Goal: Information Seeking & Learning: Learn about a topic

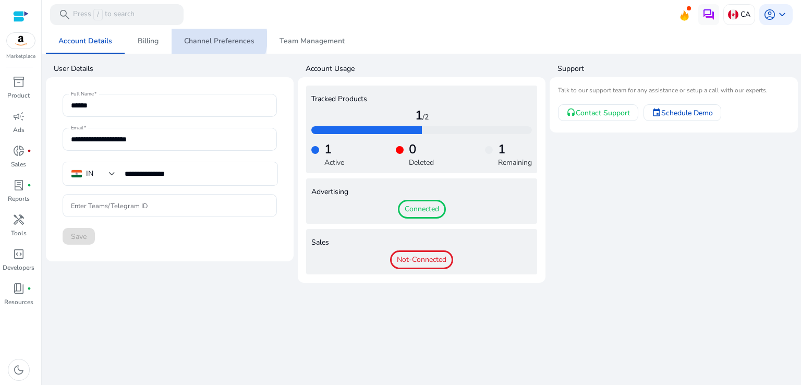
click at [208, 39] on span "Channel Preferences" at bounding box center [219, 41] width 70 height 7
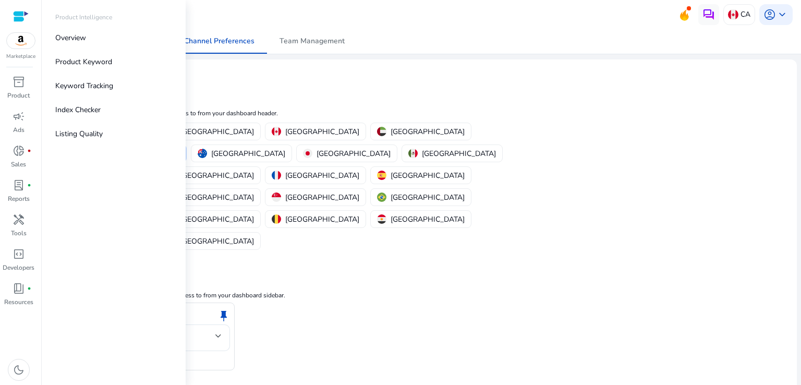
click at [21, 51] on div "Marketplace" at bounding box center [20, 30] width 41 height 60
click at [23, 42] on img at bounding box center [21, 41] width 28 height 16
click at [88, 33] on link "Manage Geos & Marketplaces" at bounding box center [114, 31] width 106 height 19
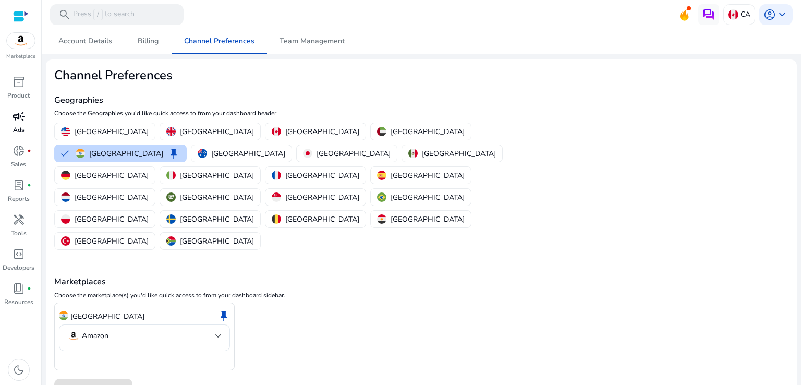
click at [18, 123] on span "campaign" at bounding box center [19, 116] width 13 height 13
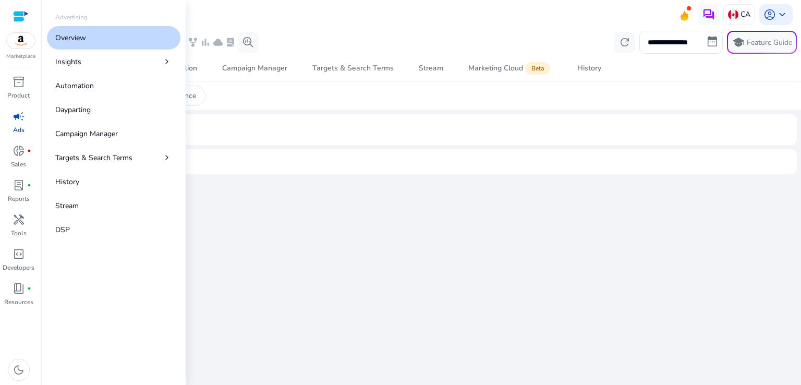
click at [81, 37] on p "Overview" at bounding box center [70, 37] width 31 height 11
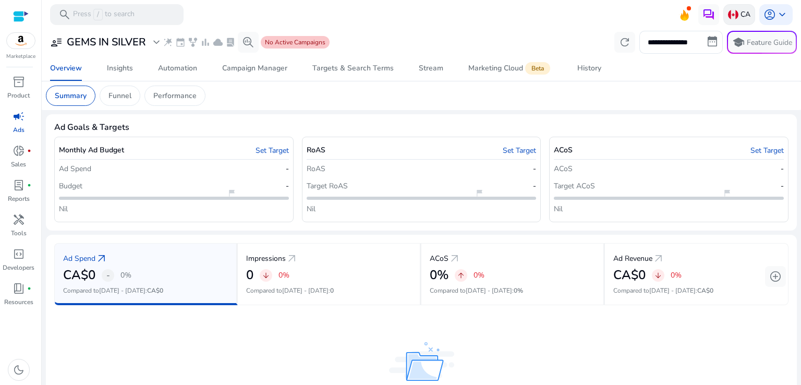
click at [732, 15] on img at bounding box center [733, 14] width 10 height 10
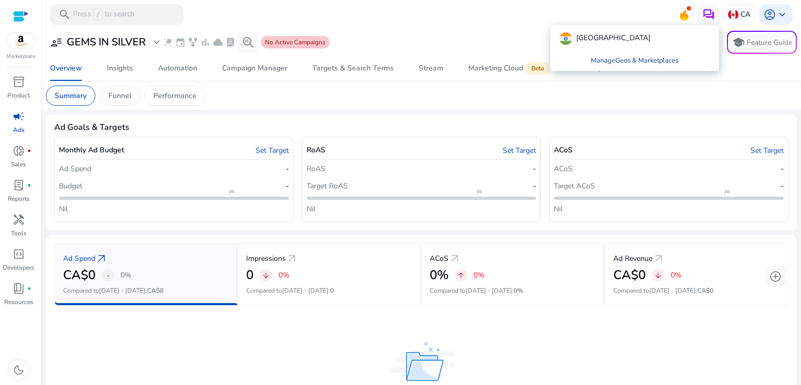
click at [626, 59] on link "Manage Geos & Marketplaces" at bounding box center [634, 60] width 104 height 19
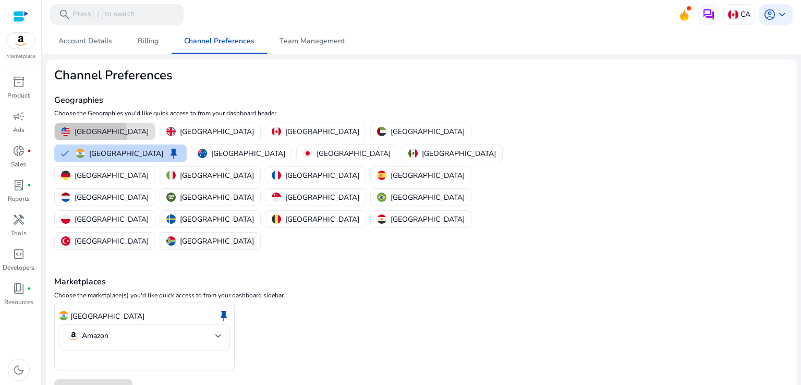
click at [89, 135] on p "[GEOGRAPHIC_DATA]" at bounding box center [112, 131] width 74 height 11
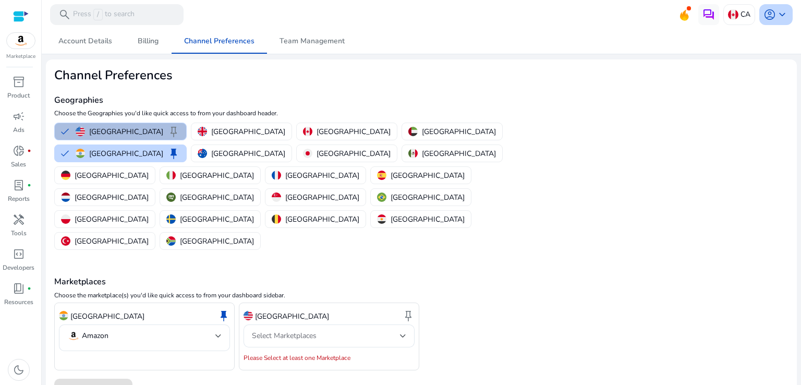
click at [776, 15] on span "keyboard_arrow_down" at bounding box center [782, 14] width 13 height 13
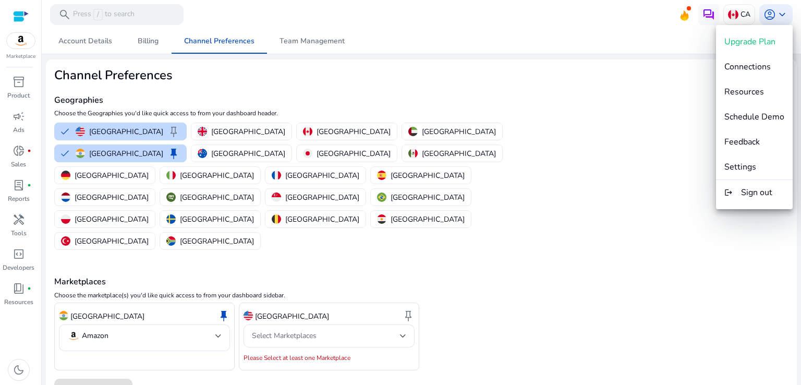
click at [598, 68] on div at bounding box center [400, 192] width 801 height 385
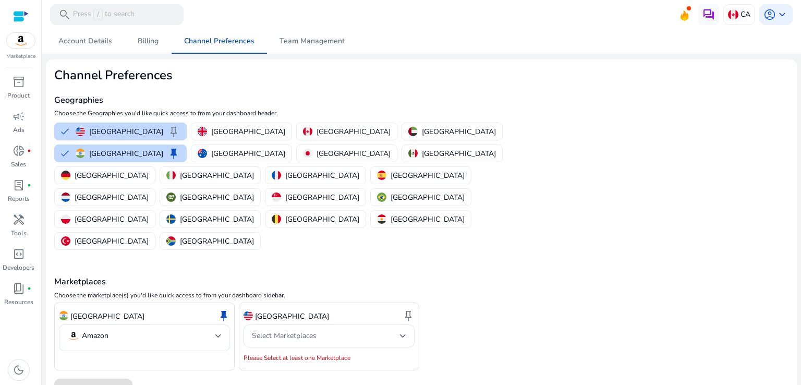
click at [598, 68] on mat-card "Channel Preferences Geographies Choose the Geographies you'd like quick access …" at bounding box center [421, 234] width 751 height 351
click at [200, 33] on span "Channel Preferences" at bounding box center [219, 41] width 70 height 25
click at [186, 145] on button "India keep" at bounding box center [120, 153] width 131 height 17
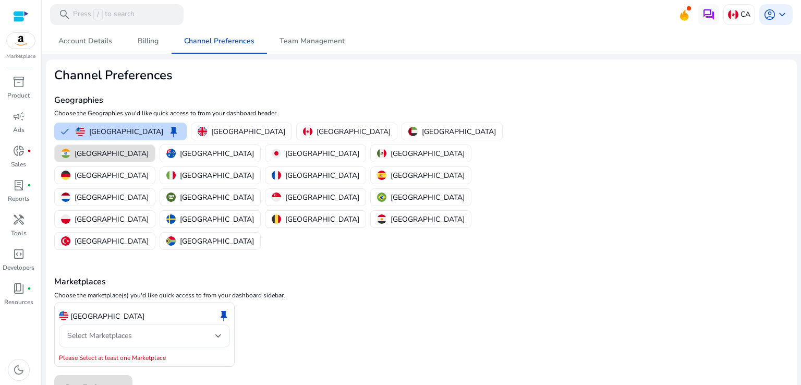
click at [196, 330] on div "Select Marketplaces" at bounding box center [141, 335] width 148 height 11
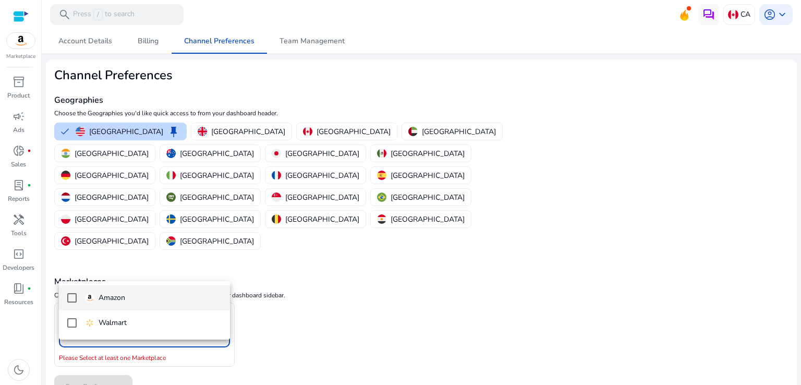
click at [172, 295] on span "Amazon" at bounding box center [153, 297] width 137 height 11
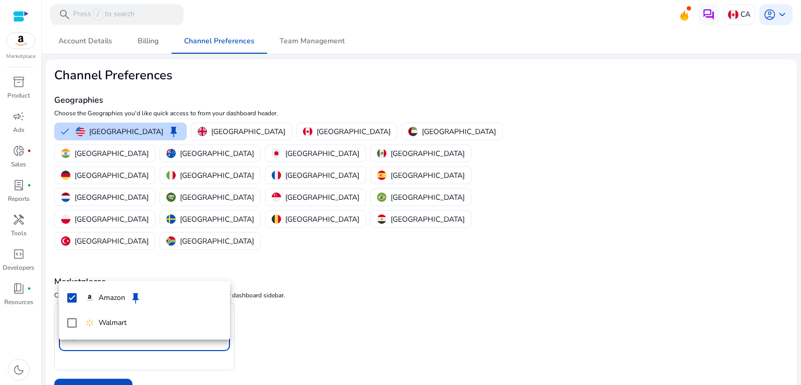
click at [217, 380] on div at bounding box center [400, 192] width 801 height 385
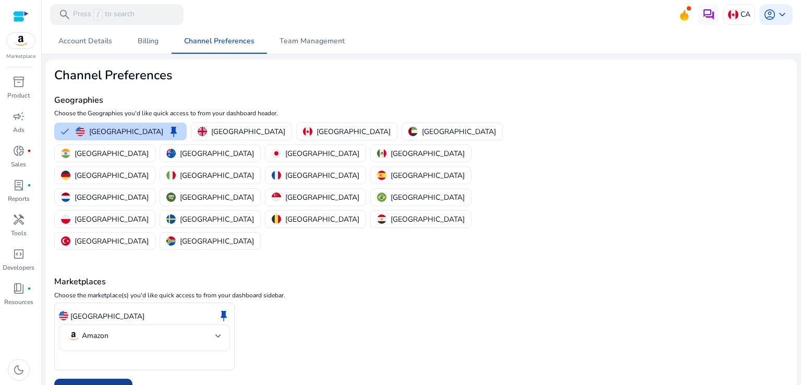
drag, startPoint x: 102, startPoint y: 330, endPoint x: 292, endPoint y: 255, distance: 203.9
click at [102, 378] on span at bounding box center [93, 390] width 78 height 25
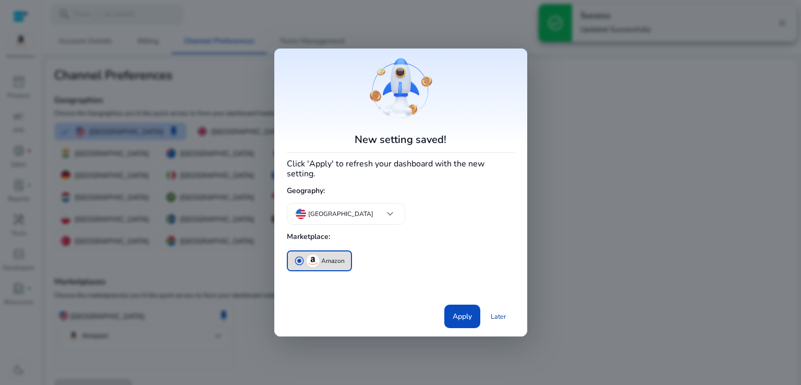
click at [493, 312] on link "Later" at bounding box center [498, 316] width 32 height 19
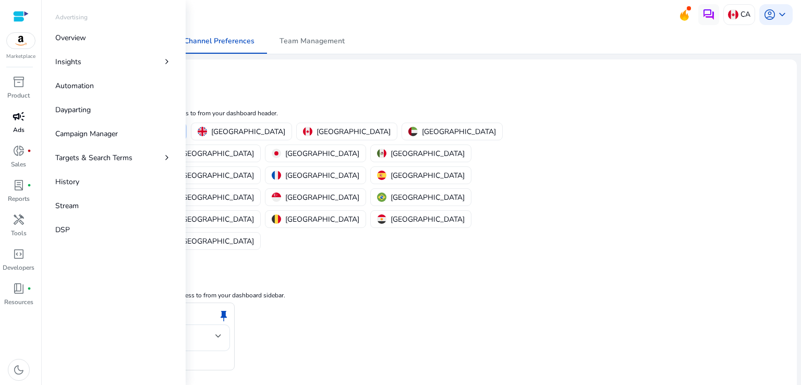
click at [25, 117] on div "campaign" at bounding box center [18, 116] width 29 height 17
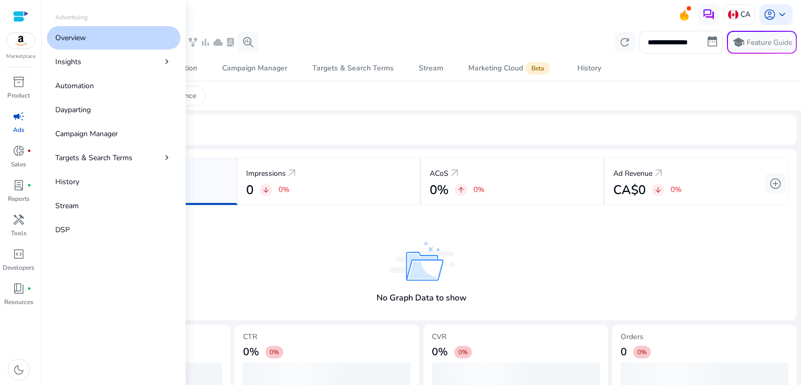
click at [106, 37] on link "Overview" at bounding box center [113, 37] width 133 height 23
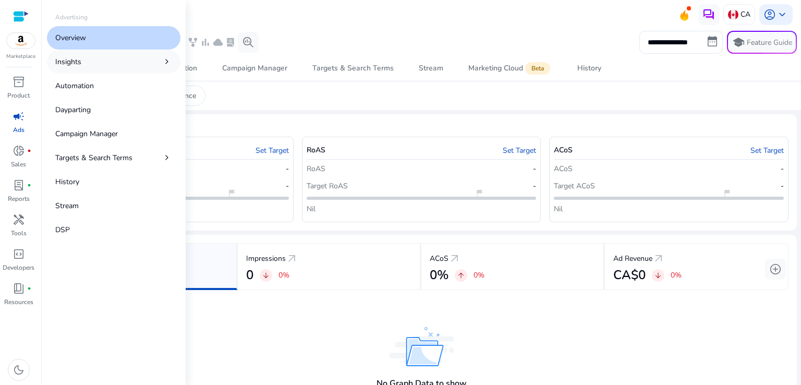
click at [129, 62] on link "Insights chevron_right" at bounding box center [113, 61] width 133 height 23
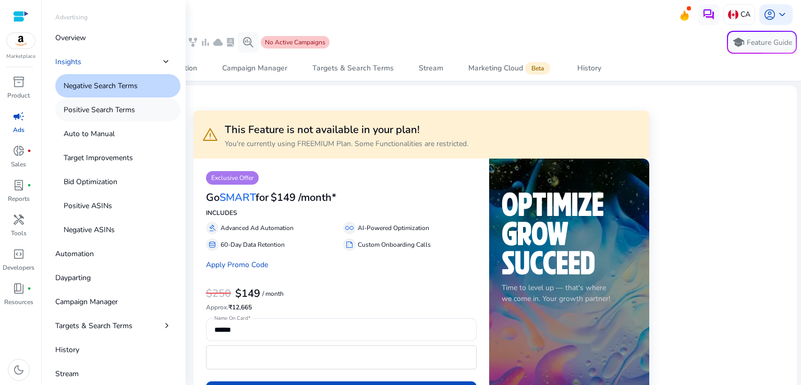
click at [120, 110] on p "Positive Search Terms" at bounding box center [99, 109] width 71 height 11
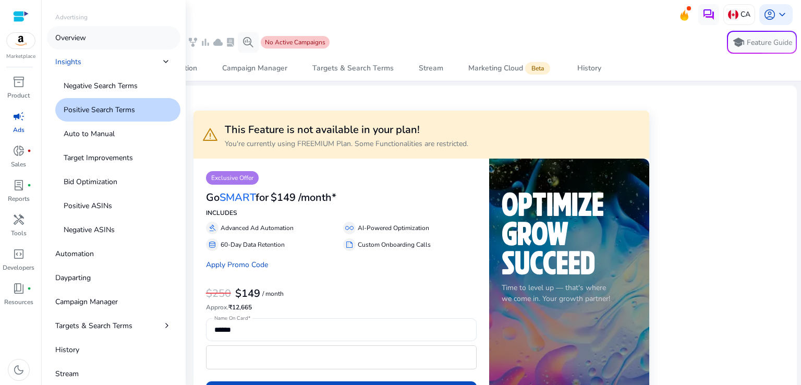
click at [104, 40] on link "Overview" at bounding box center [113, 37] width 133 height 23
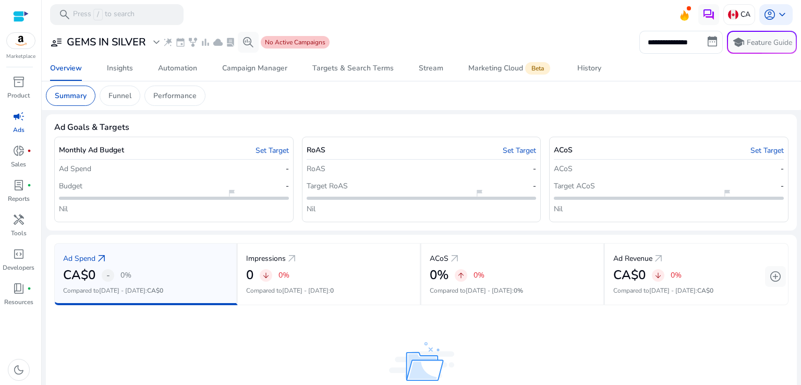
click at [96, 256] on span "arrow_outward" at bounding box center [101, 258] width 13 height 13
click at [763, 14] on span "account_circle" at bounding box center [769, 14] width 13 height 13
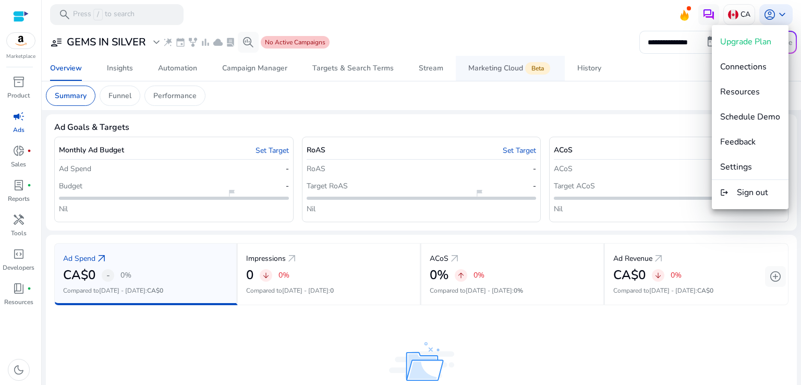
click at [465, 57] on div at bounding box center [400, 192] width 801 height 385
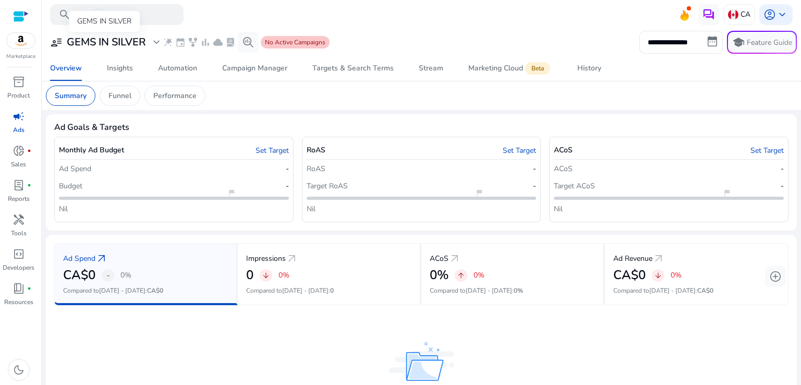
click at [66, 38] on div "user_attributes GEMS IN SILVER expand_more" at bounding box center [106, 42] width 113 height 13
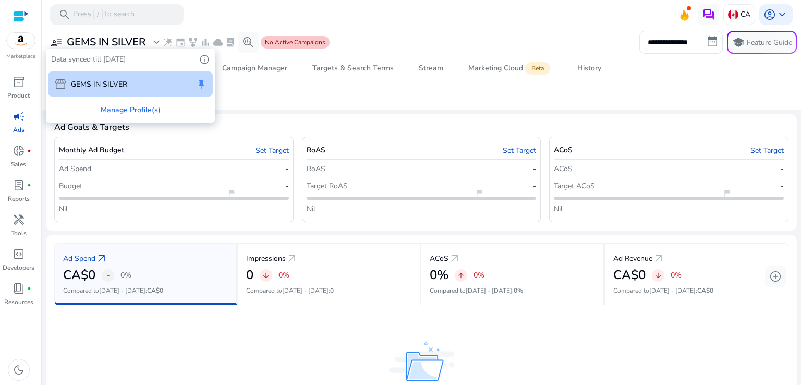
click at [489, 29] on div at bounding box center [400, 192] width 801 height 385
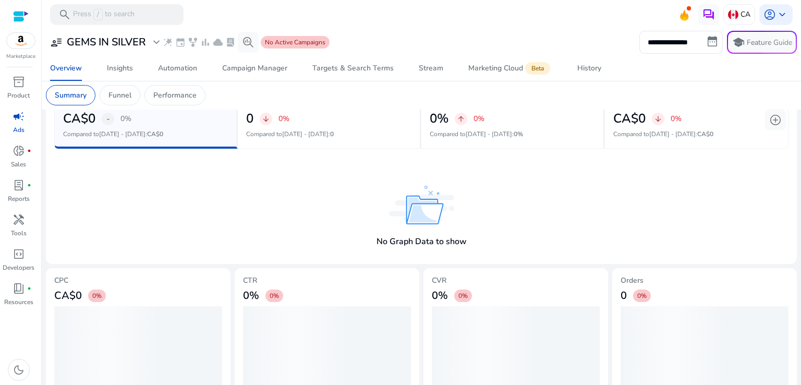
scroll to position [133, 0]
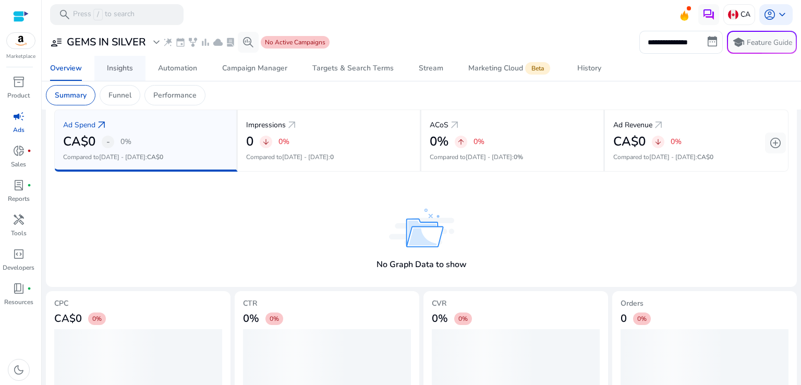
click at [124, 60] on span "Insights" at bounding box center [120, 68] width 26 height 25
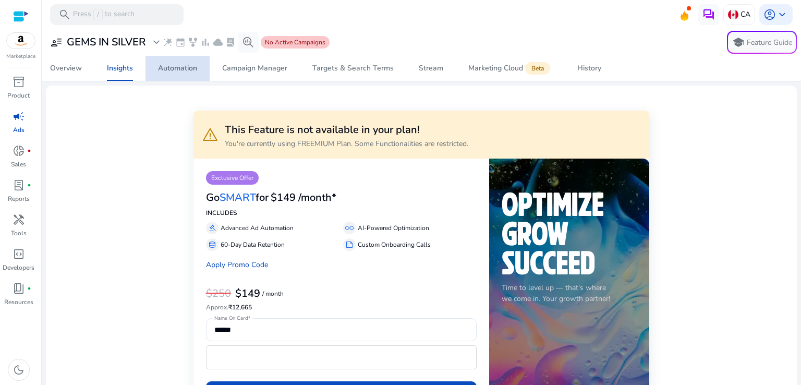
click at [184, 65] on div "Automation" at bounding box center [177, 68] width 39 height 7
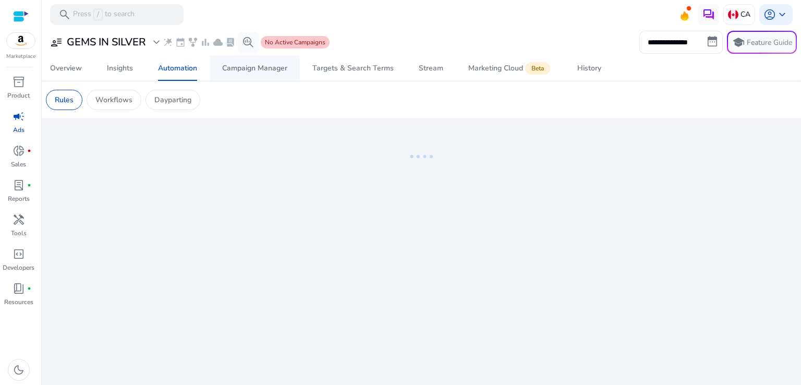
click at [253, 67] on div "Campaign Manager" at bounding box center [254, 68] width 65 height 7
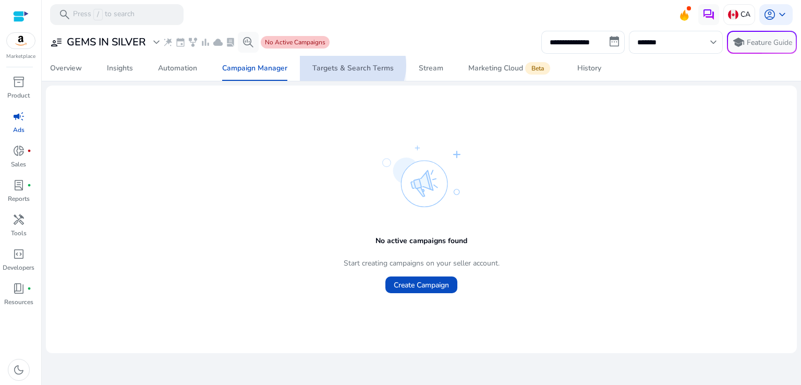
click at [349, 65] on div "Targets & Search Terms" at bounding box center [352, 68] width 81 height 7
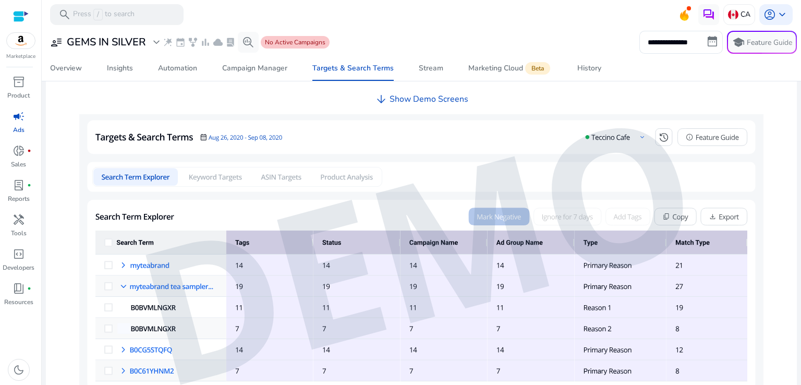
scroll to position [361, 0]
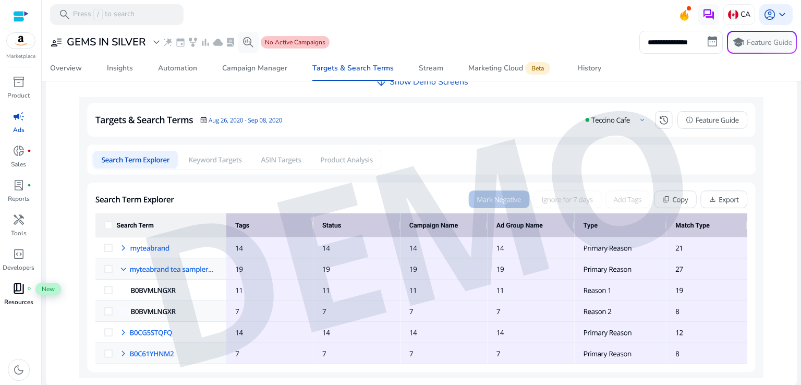
click at [17, 294] on span "book_4" at bounding box center [19, 288] width 13 height 13
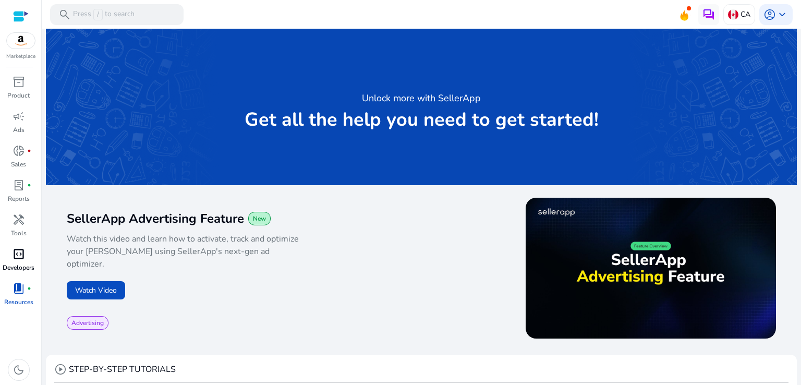
click at [21, 250] on span "code_blocks" at bounding box center [19, 254] width 13 height 13
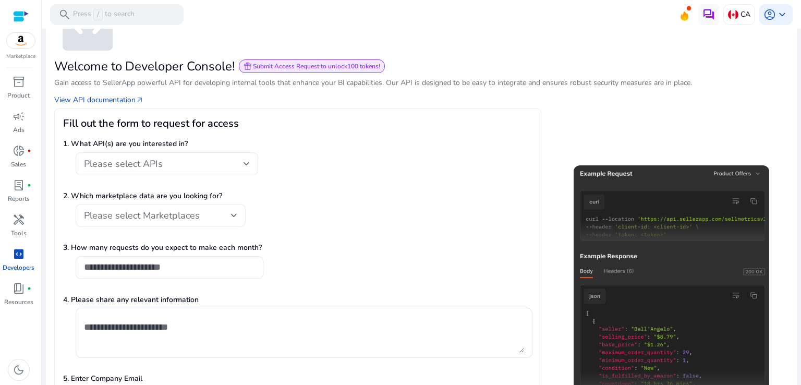
scroll to position [130, 0]
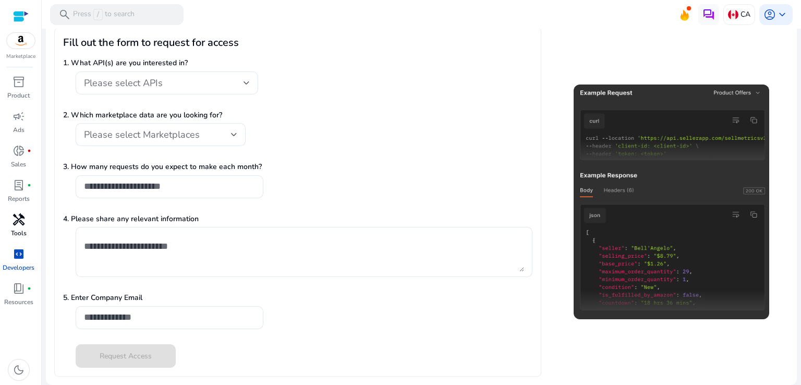
click at [10, 211] on div "handyman" at bounding box center [18, 219] width 29 height 17
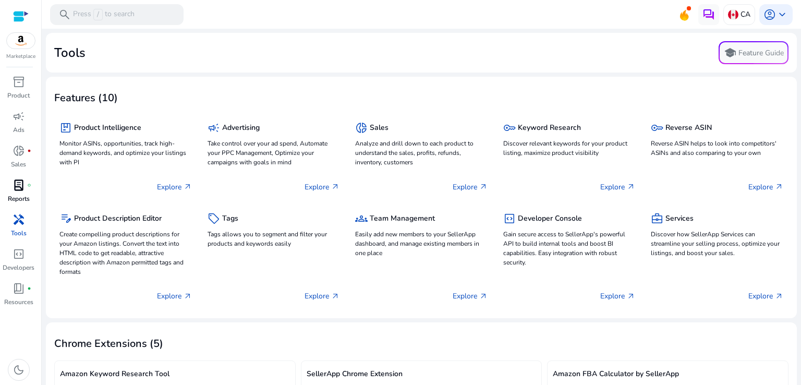
click at [22, 182] on span "lab_profile" at bounding box center [19, 185] width 13 height 13
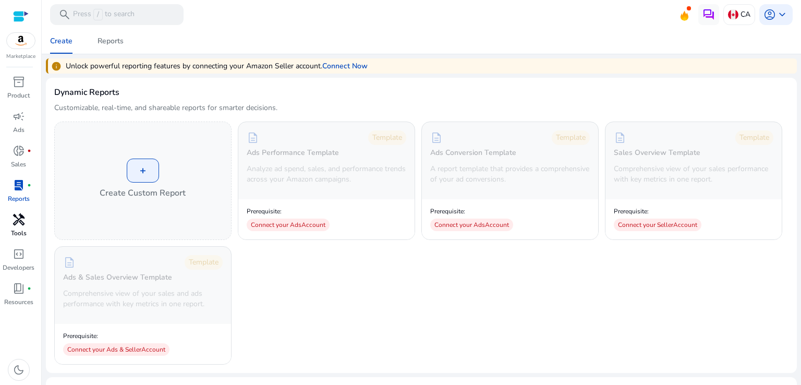
click at [16, 220] on span "handyman" at bounding box center [19, 219] width 13 height 13
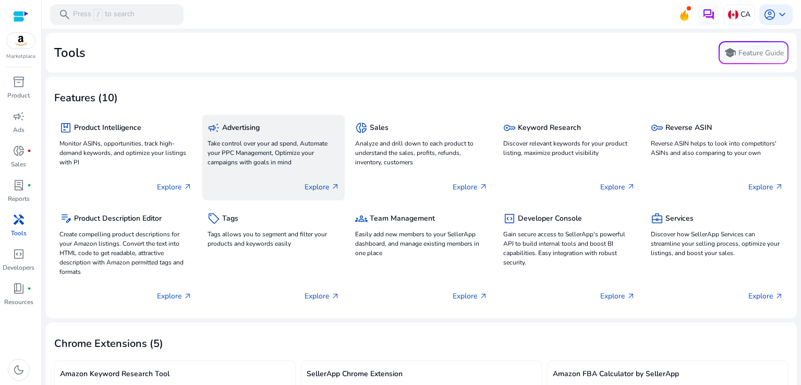
click at [256, 168] on div "campaign Advertising Take control over your ad spend, Automate your PPC Managem…" at bounding box center [274, 144] width 132 height 49
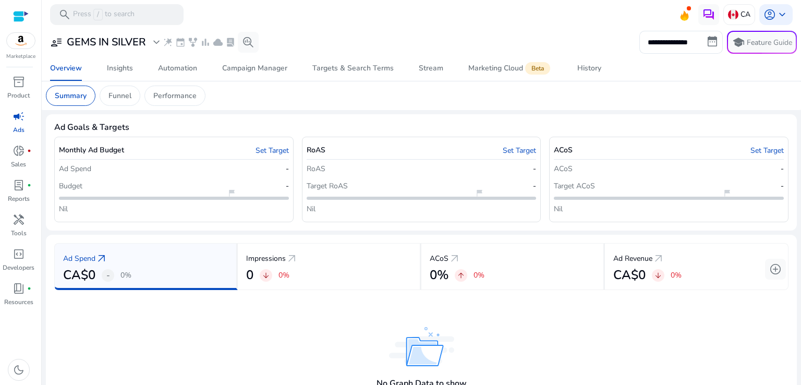
click at [106, 272] on span "-" at bounding box center [108, 275] width 4 height 13
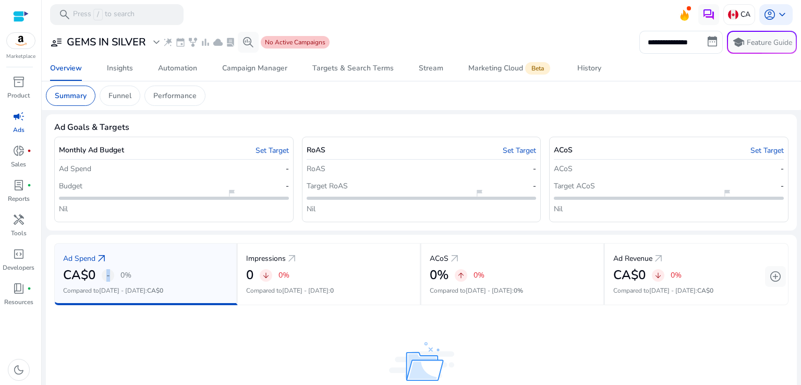
click at [106, 272] on span "-" at bounding box center [108, 275] width 4 height 13
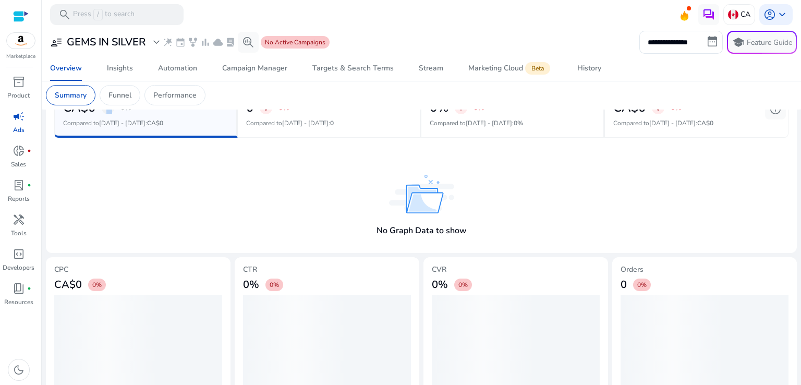
scroll to position [186, 0]
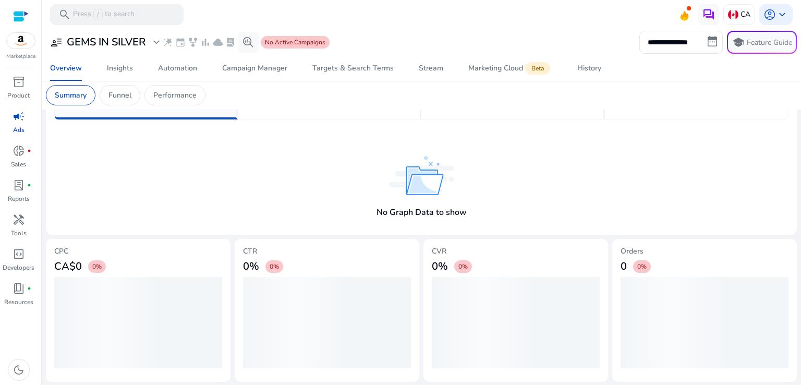
click at [250, 84] on mat-card "Summary Funnel Performance" at bounding box center [422, 95] width 768 height 29
click at [257, 69] on div "Campaign Manager" at bounding box center [254, 68] width 65 height 7
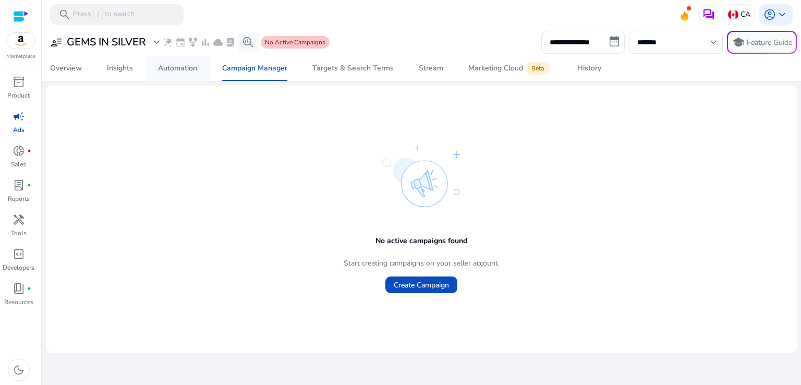
click at [180, 78] on span "Automation" at bounding box center [177, 68] width 39 height 25
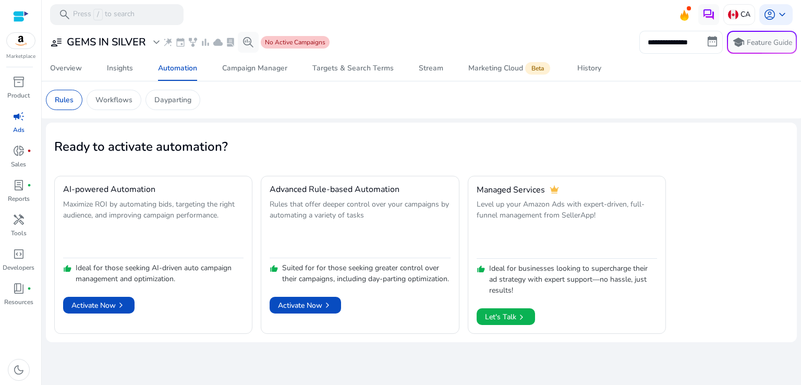
click at [665, 39] on input "**********" at bounding box center [680, 42] width 83 height 23
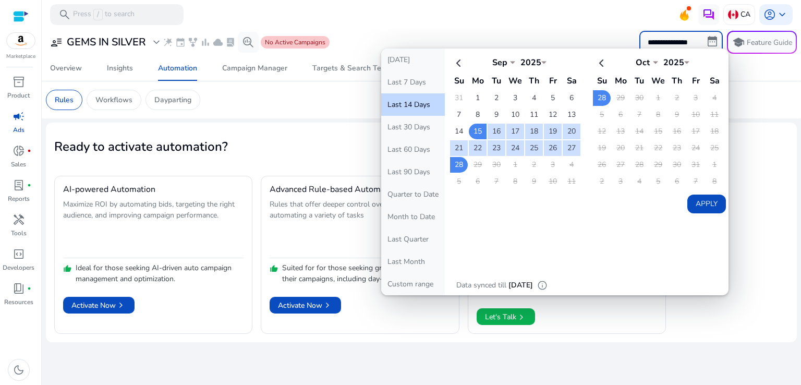
click at [665, 39] on input "**********" at bounding box center [680, 42] width 83 height 23
click at [451, 21] on mat-toolbar "search Press / to search CA account_circle keyboard_arrow_down" at bounding box center [421, 14] width 759 height 29
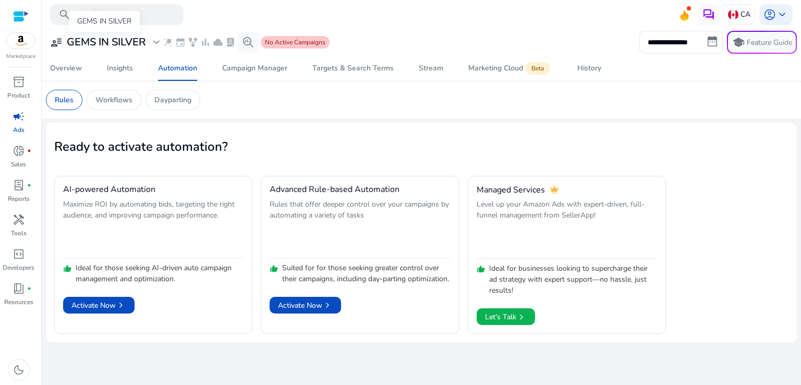
click at [106, 42] on h3 "GEMS IN SILVER" at bounding box center [106, 42] width 79 height 13
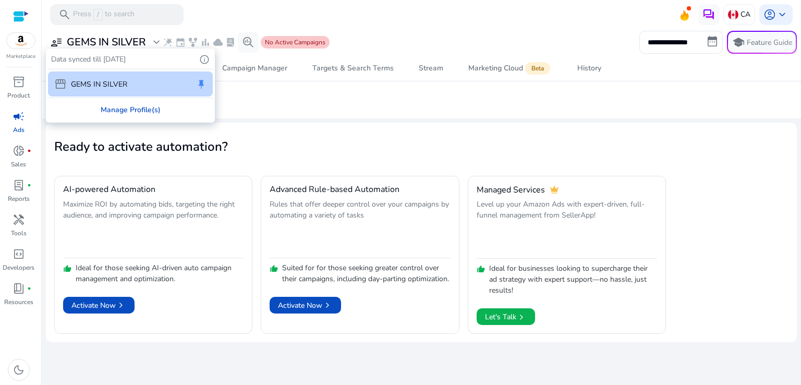
click at [131, 110] on div "Manage Profile(s)" at bounding box center [130, 109] width 167 height 23
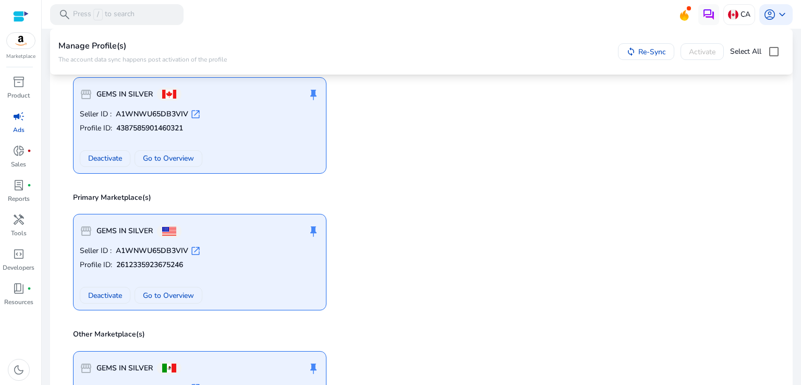
scroll to position [156, 0]
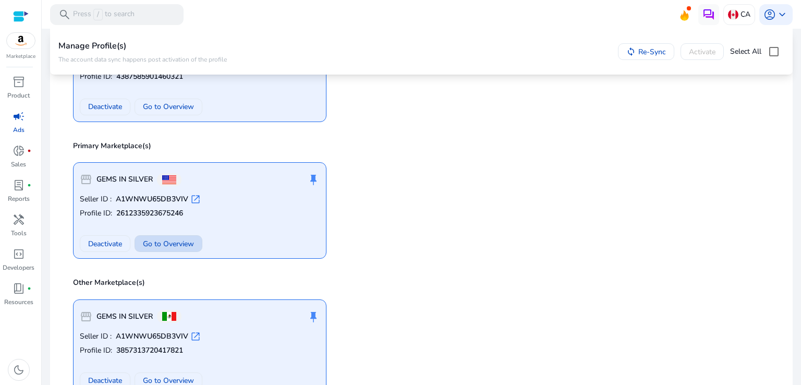
click at [184, 238] on span "Go to Overview" at bounding box center [168, 243] width 51 height 11
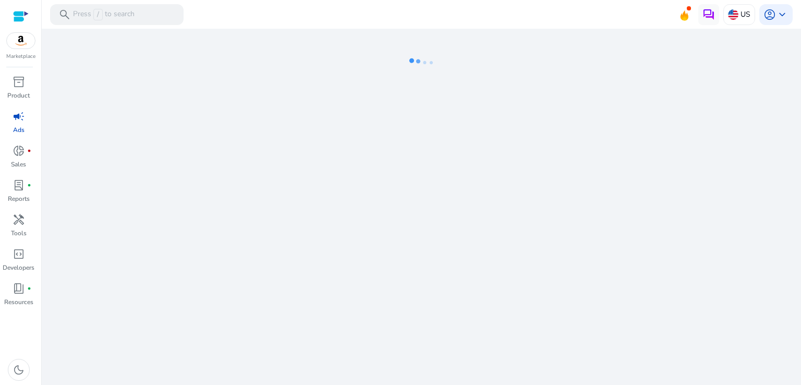
select select "*"
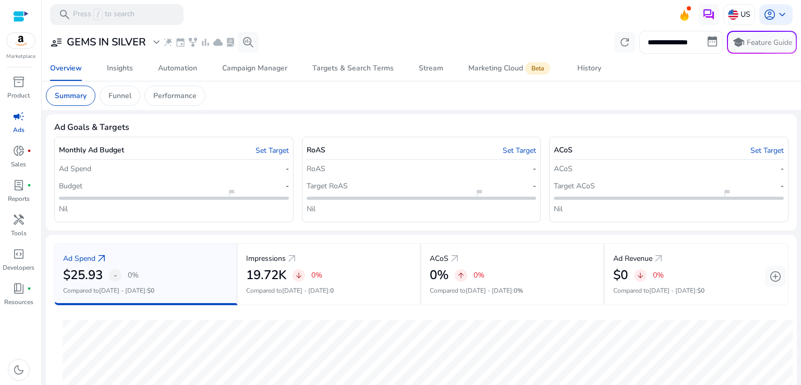
click at [698, 36] on input "**********" at bounding box center [680, 42] width 83 height 23
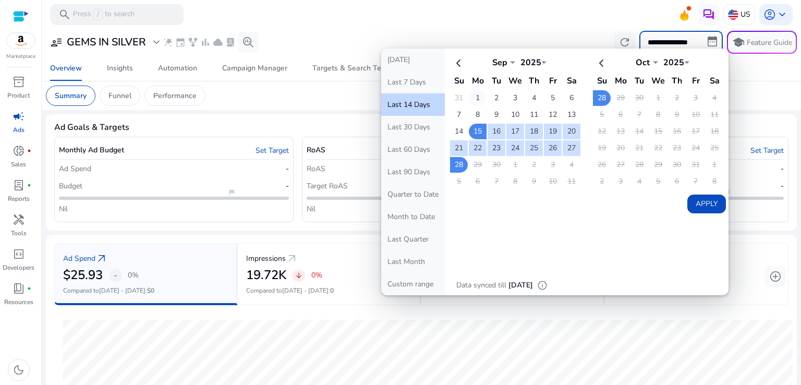
click at [475, 99] on td "1" at bounding box center [478, 98] width 18 height 16
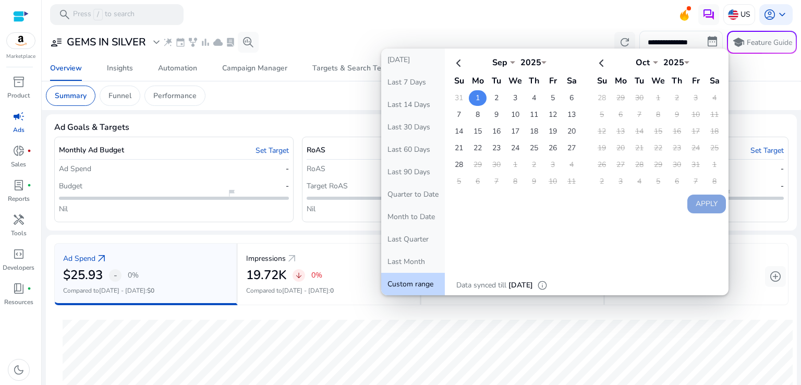
click at [475, 99] on td "1" at bounding box center [478, 98] width 18 height 16
click at [459, 164] on td "28" at bounding box center [459, 165] width 18 height 16
click at [469, 94] on td "1" at bounding box center [478, 98] width 18 height 16
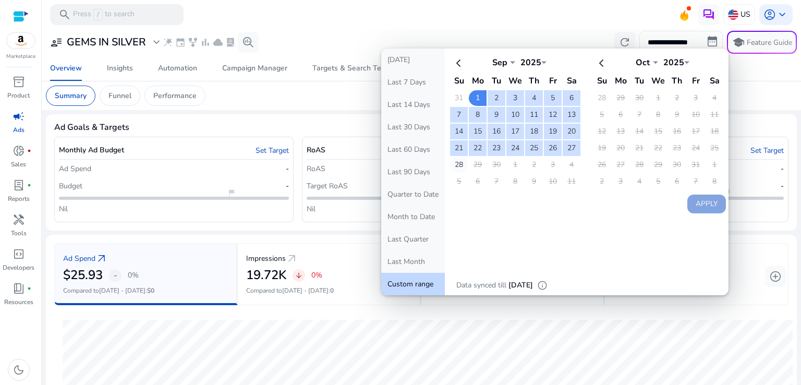
click at [455, 162] on td "28" at bounding box center [459, 165] width 18 height 16
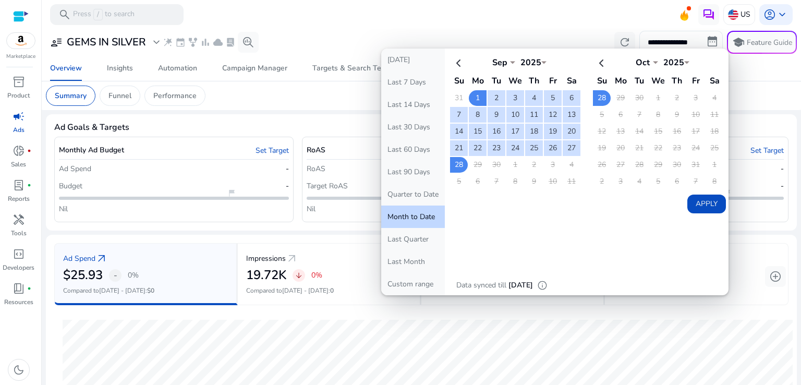
click at [705, 206] on button "Apply" at bounding box center [706, 203] width 39 height 19
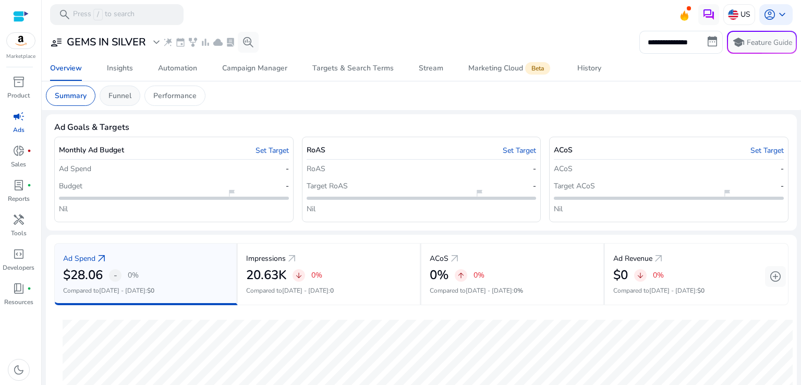
click at [135, 93] on div "Funnel" at bounding box center [120, 96] width 41 height 20
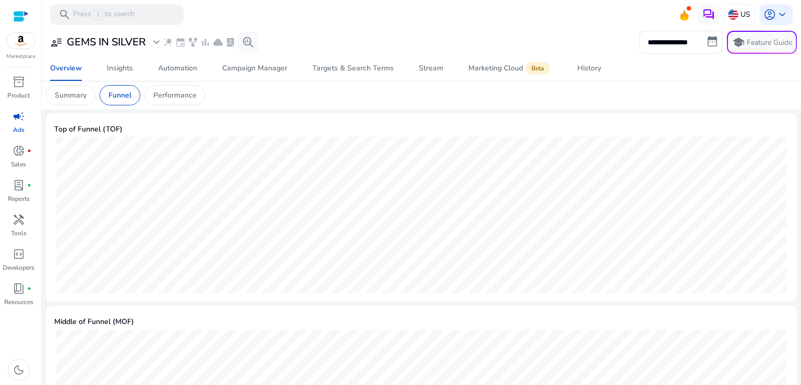
scroll to position [209, 0]
click at [117, 76] on span "Insights" at bounding box center [120, 68] width 26 height 25
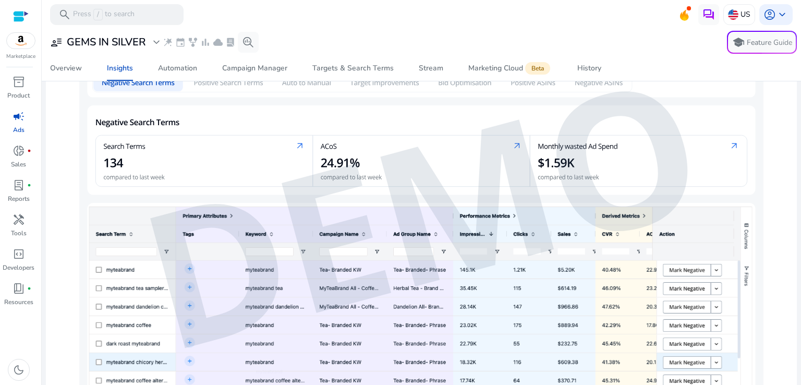
scroll to position [457, 0]
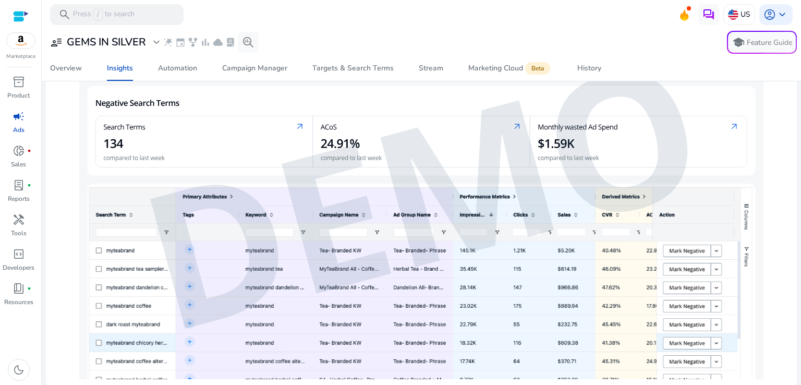
click at [678, 249] on img at bounding box center [421, 190] width 684 height 379
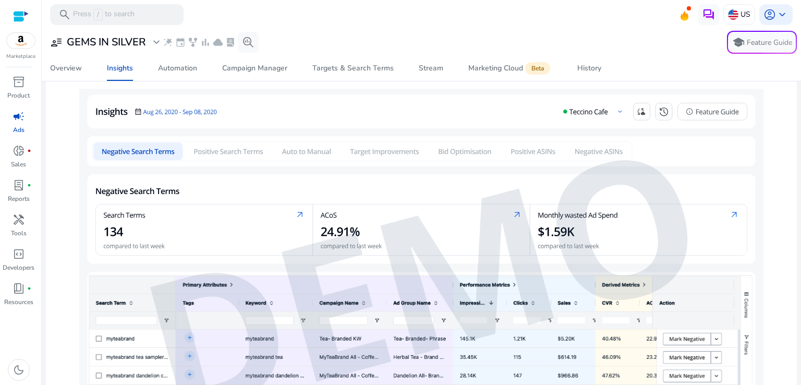
scroll to position [353, 0]
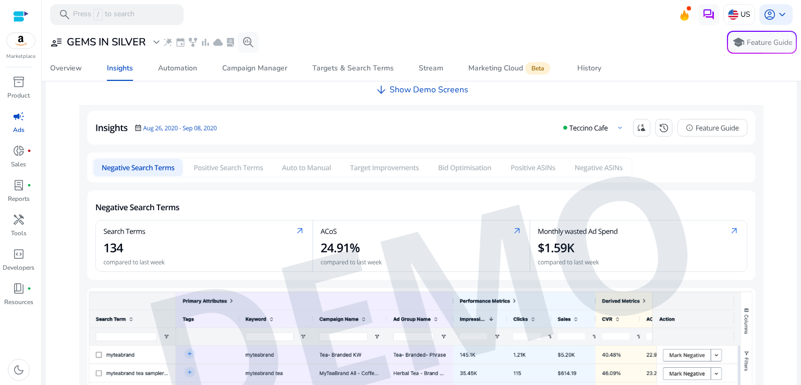
click at [203, 172] on img at bounding box center [421, 294] width 684 height 379
click at [211, 166] on img at bounding box center [421, 294] width 684 height 379
click at [250, 163] on img at bounding box center [421, 294] width 684 height 379
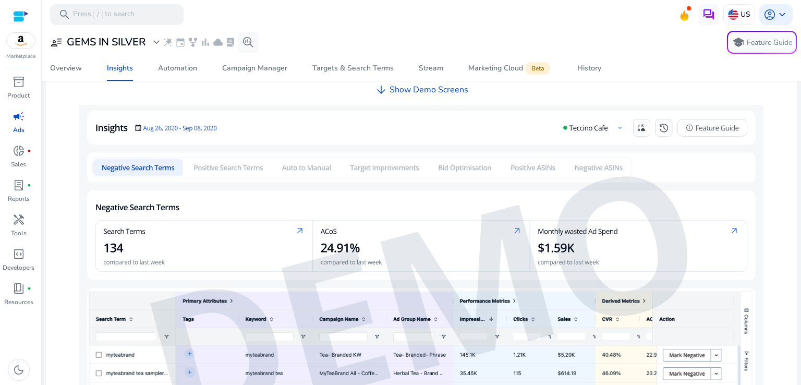
click at [250, 163] on img at bounding box center [421, 294] width 684 height 379
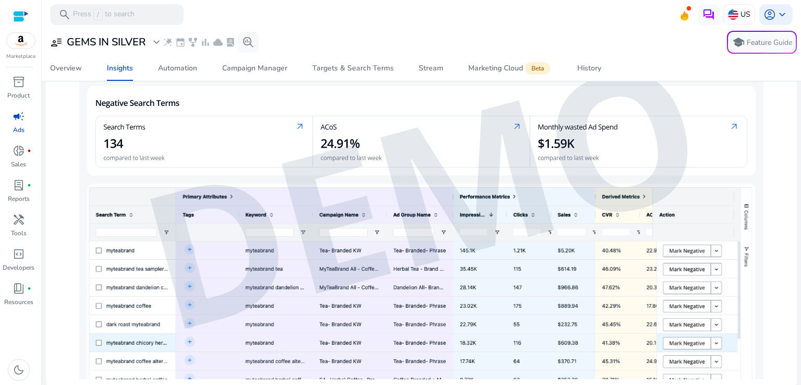
scroll to position [197, 0]
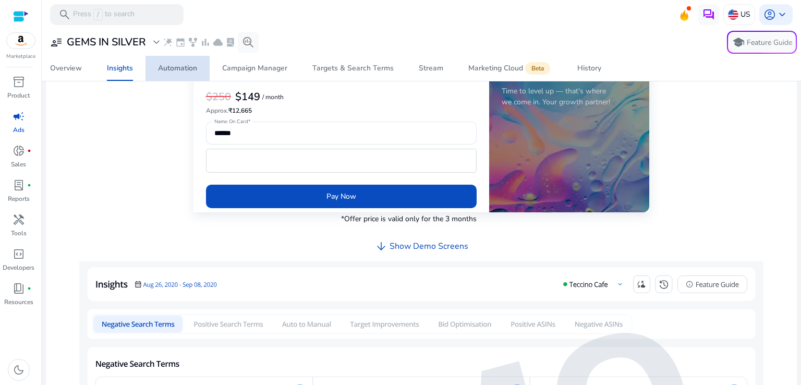
click at [168, 71] on div "Automation" at bounding box center [177, 68] width 39 height 7
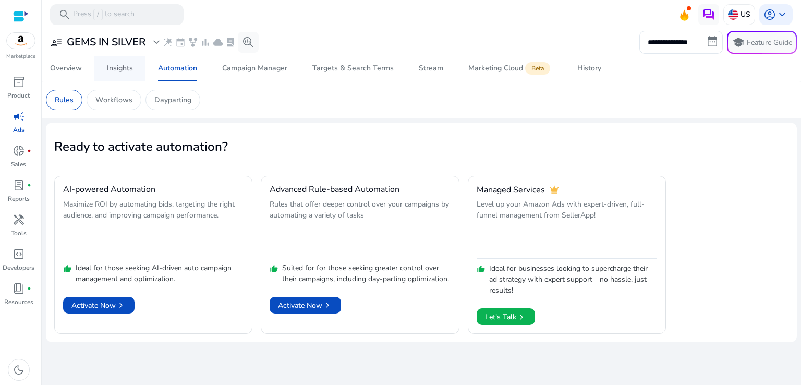
click at [134, 69] on link "Insights" at bounding box center [119, 68] width 51 height 25
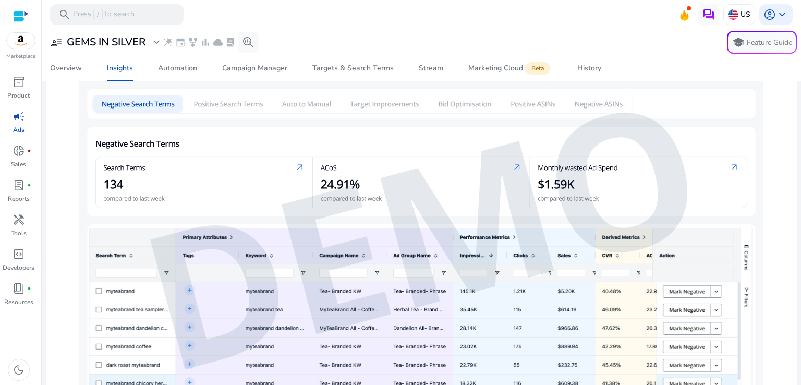
scroll to position [417, 0]
click at [197, 102] on img at bounding box center [421, 230] width 684 height 379
click at [230, 71] on div "Campaign Manager" at bounding box center [254, 68] width 65 height 7
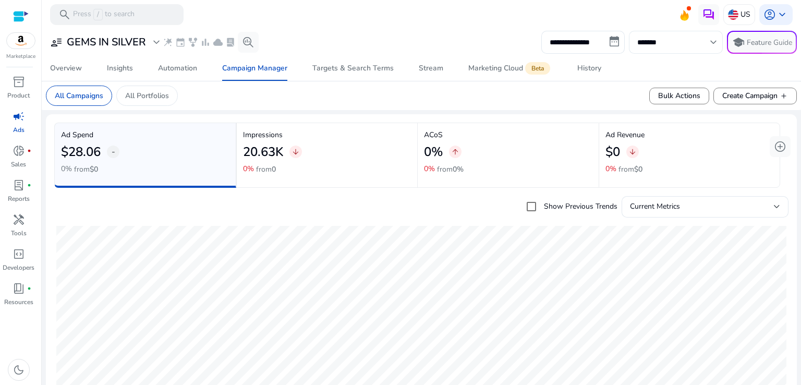
click at [675, 40] on input "*******" at bounding box center [670, 42] width 67 height 11
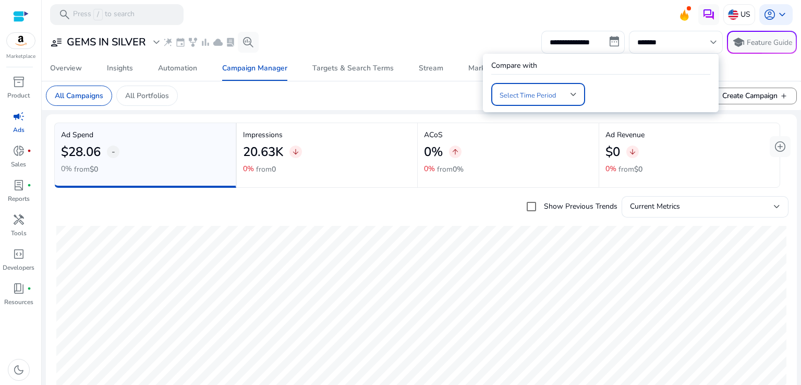
click at [572, 96] on div at bounding box center [573, 94] width 6 height 4
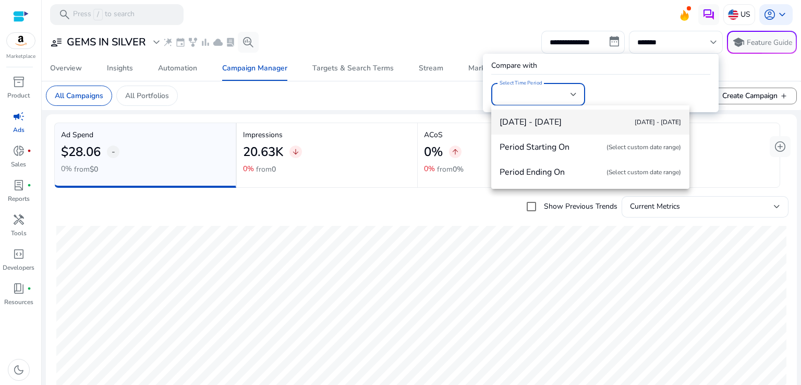
click at [682, 46] on div at bounding box center [400, 192] width 801 height 385
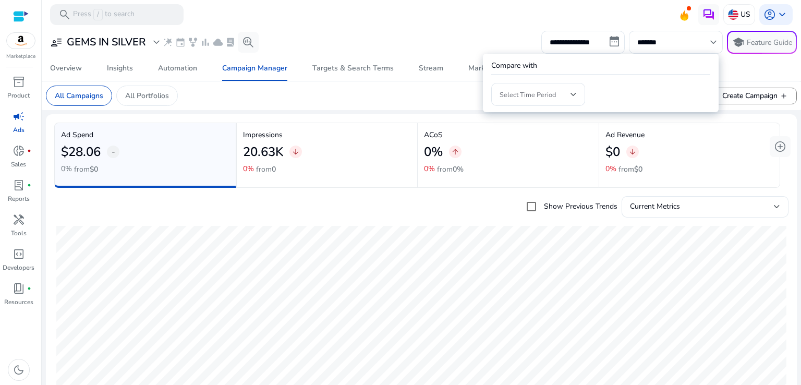
click at [767, 43] on div at bounding box center [400, 192] width 801 height 385
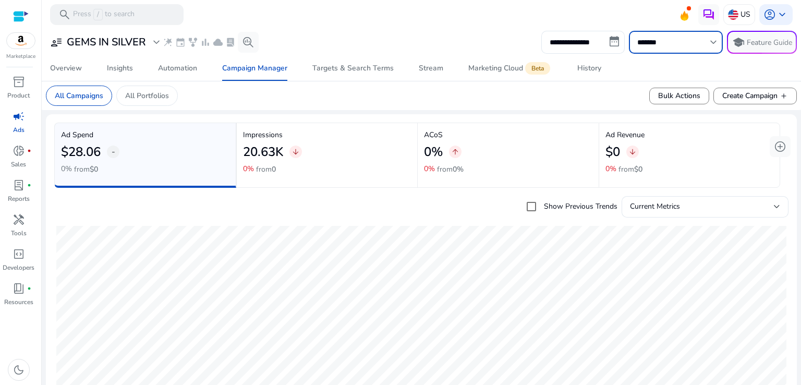
click at [767, 43] on button "school Feature Guide" at bounding box center [762, 42] width 70 height 23
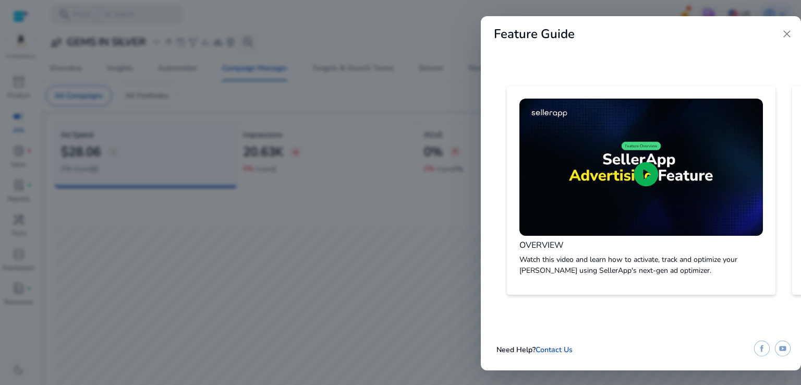
click at [788, 37] on span "close" at bounding box center [787, 34] width 13 height 13
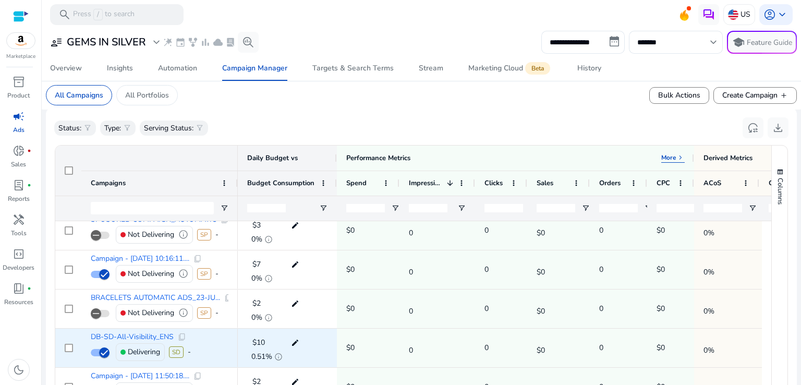
scroll to position [365, 0]
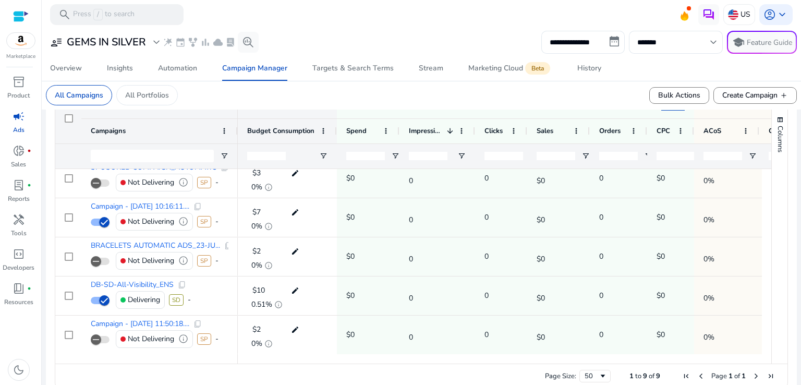
click at [712, 363] on div "Page Size: 50 1 to 9 of 9 Page 1 of 1" at bounding box center [421, 375] width 732 height 25
click at [716, 363] on div "Page Size: 50 1 to 9 of 9 Page 1 of 1" at bounding box center [421, 375] width 732 height 25
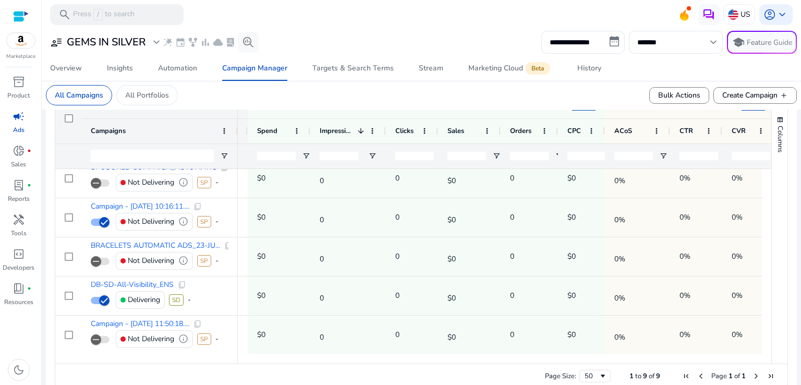
scroll to position [0, 0]
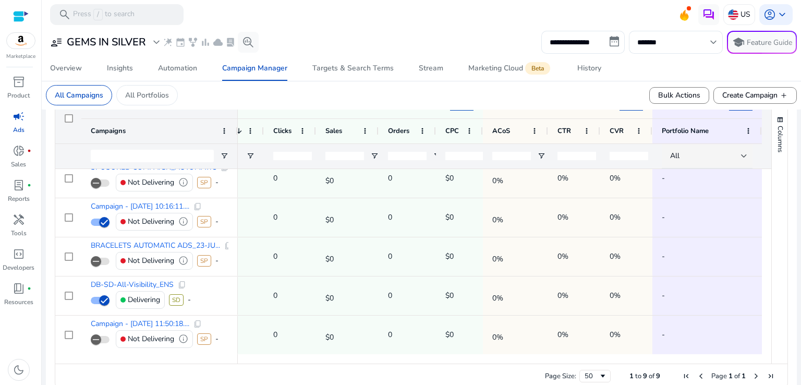
drag, startPoint x: 768, startPoint y: 322, endPoint x: 762, endPoint y: 238, distance: 84.6
click at [762, 240] on div "Campaigns 1 SP" at bounding box center [421, 228] width 732 height 270
click at [762, 238] on div at bounding box center [766, 179] width 9 height 352
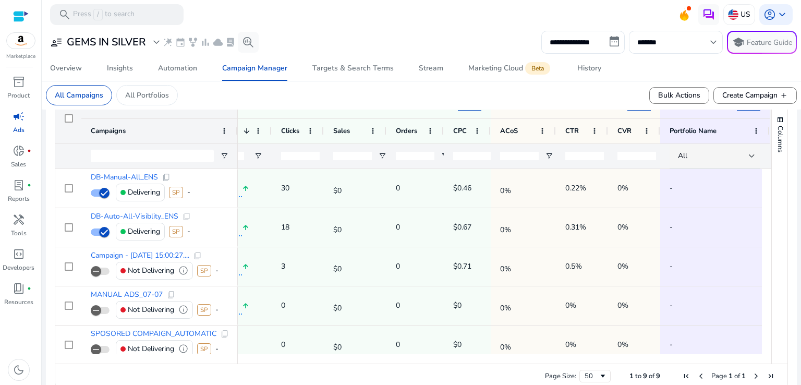
click at [606, 372] on div "Page Size: 50 1 to 9 of 9 Page 1 of 1" at bounding box center [421, 375] width 732 height 25
drag, startPoint x: 605, startPoint y: 372, endPoint x: 583, endPoint y: 372, distance: 21.9
click at [593, 372] on div "Page Size: 50 1 to 9 of 9 Page 1 of 1" at bounding box center [421, 375] width 732 height 25
drag, startPoint x: 583, startPoint y: 372, endPoint x: 487, endPoint y: 373, distance: 95.9
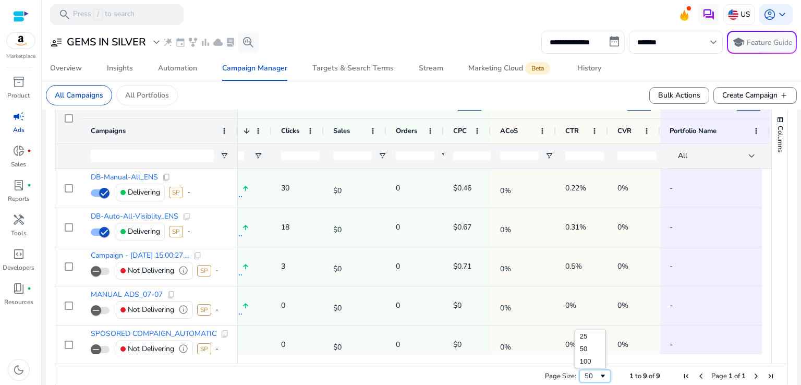
click at [498, 373] on div "Page Size: 50 1 to 9 of 9 Page 1 of 1" at bounding box center [421, 375] width 732 height 25
click at [481, 373] on div "Page Size: 50 1 to 9 of 9 Page 1 of 1" at bounding box center [421, 375] width 732 height 25
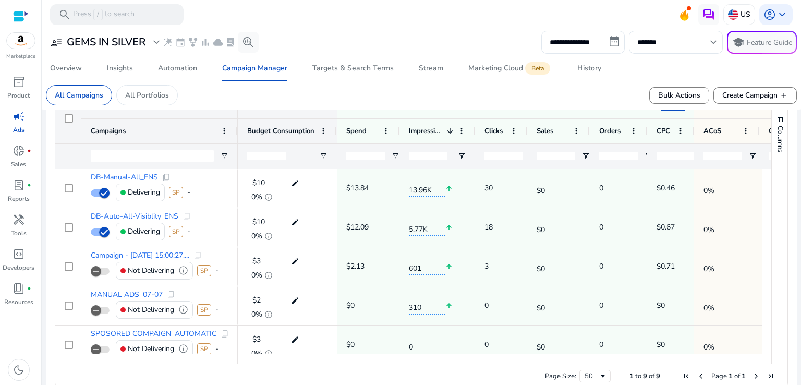
click at [323, 368] on div "Page Size: 50 1 to 9 of 9 Page 1 of 1" at bounding box center [421, 375] width 732 height 25
drag, startPoint x: 352, startPoint y: 369, endPoint x: 375, endPoint y: 369, distance: 22.9
click at [356, 369] on div "Page Size: 50 1 to 9 of 9 Page 1 of 1" at bounding box center [421, 375] width 732 height 25
drag, startPoint x: 375, startPoint y: 369, endPoint x: 419, endPoint y: 368, distance: 44.3
click at [392, 369] on div "Page Size: 50 1 to 9 of 9 Page 1 of 1" at bounding box center [421, 375] width 732 height 25
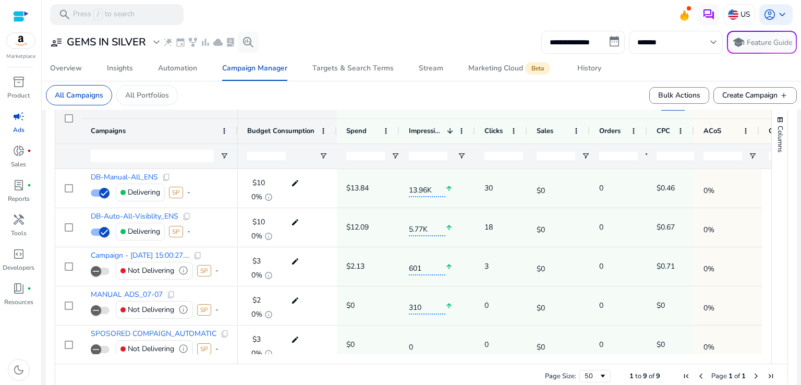
drag, startPoint x: 419, startPoint y: 368, endPoint x: 431, endPoint y: 367, distance: 12.0
click at [430, 368] on div "Page Size: 50 1 to 9 of 9 Page 1 of 1" at bounding box center [421, 375] width 732 height 25
click at [431, 368] on div "Page Size: 50 1 to 9 of 9 Page 1 of 1" at bounding box center [421, 375] width 732 height 25
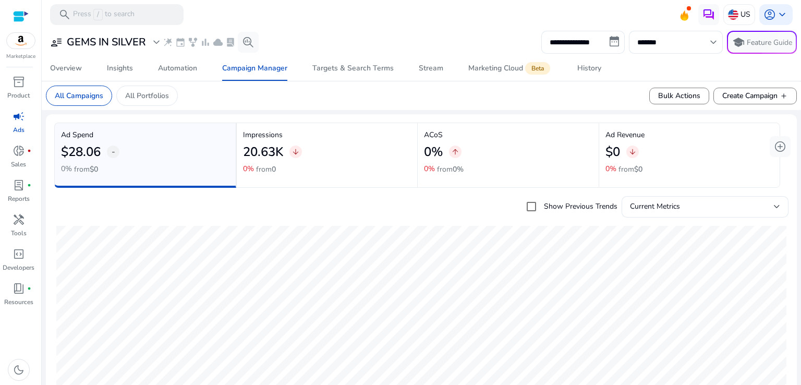
click at [307, 155] on div "20.63K arrow_downward" at bounding box center [327, 151] width 168 height 23
click at [502, 162] on div "0% arrow_upward" at bounding box center [508, 151] width 168 height 23
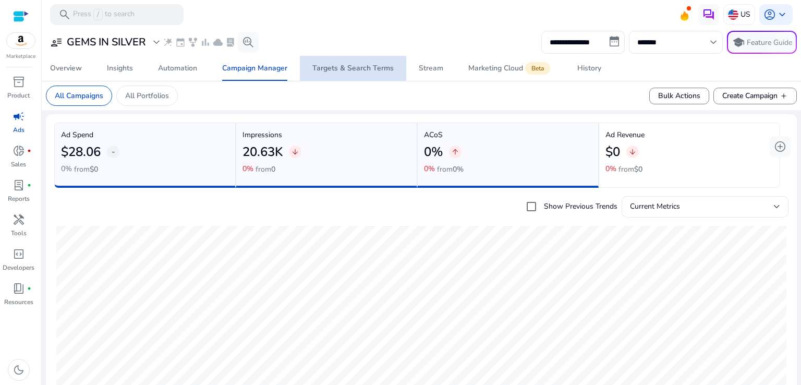
click at [360, 69] on div "Targets & Search Terms" at bounding box center [352, 68] width 81 height 7
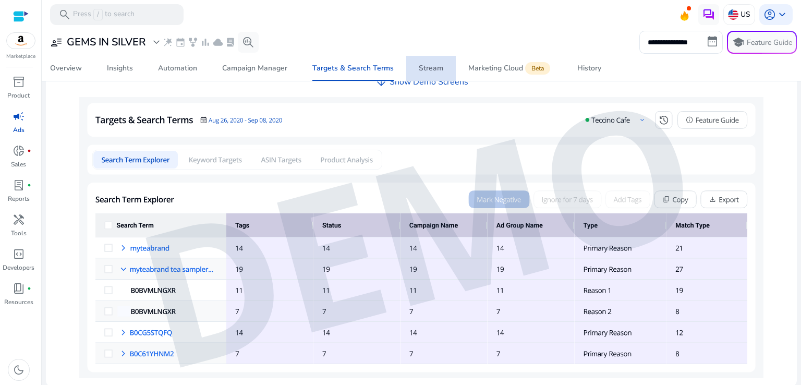
click at [434, 78] on span "Stream" at bounding box center [431, 68] width 25 height 25
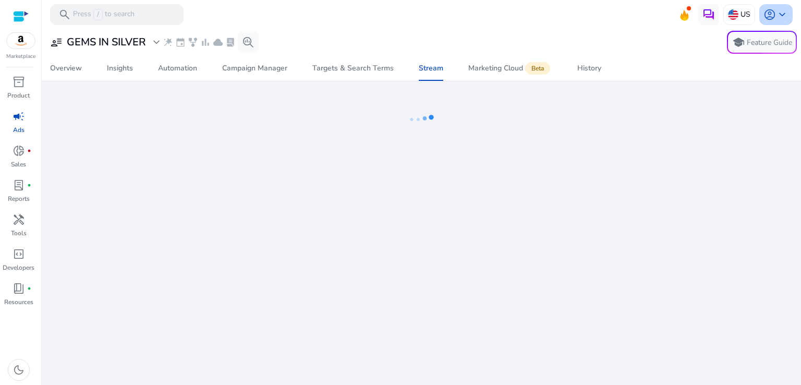
click at [785, 10] on span "keyboard_arrow_down" at bounding box center [782, 14] width 13 height 13
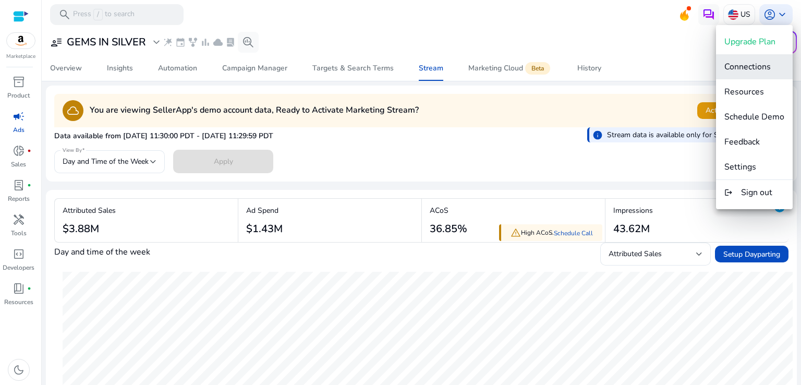
click at [759, 71] on span "Connections" at bounding box center [747, 66] width 46 height 11
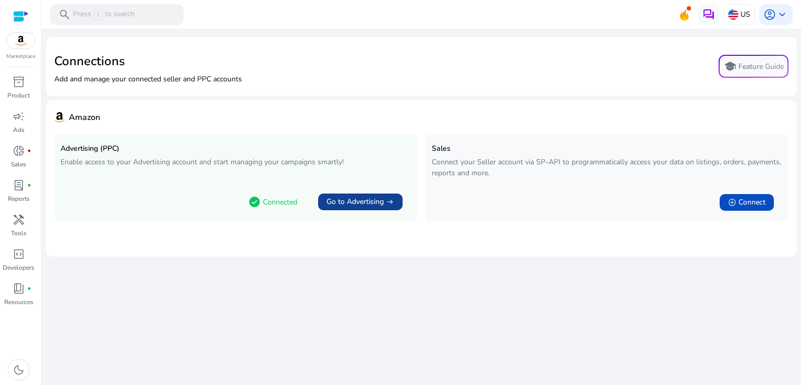
click at [342, 200] on span "Go to Advertising" at bounding box center [354, 202] width 57 height 10
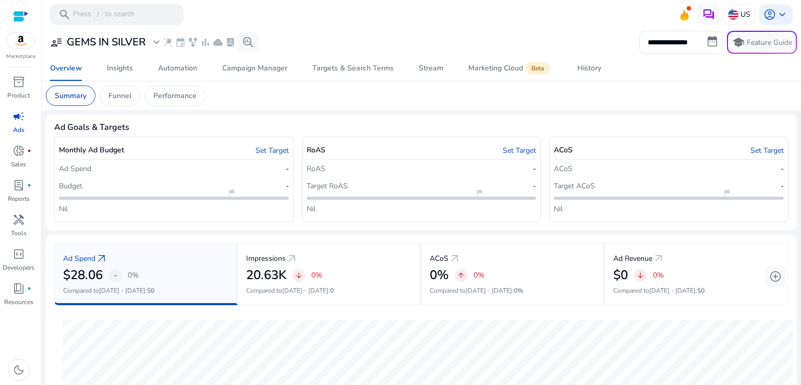
click at [16, 15] on div at bounding box center [21, 16] width 16 height 12
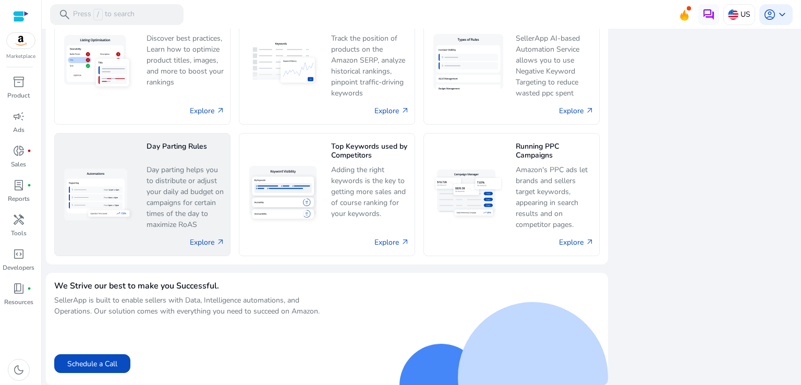
scroll to position [824, 0]
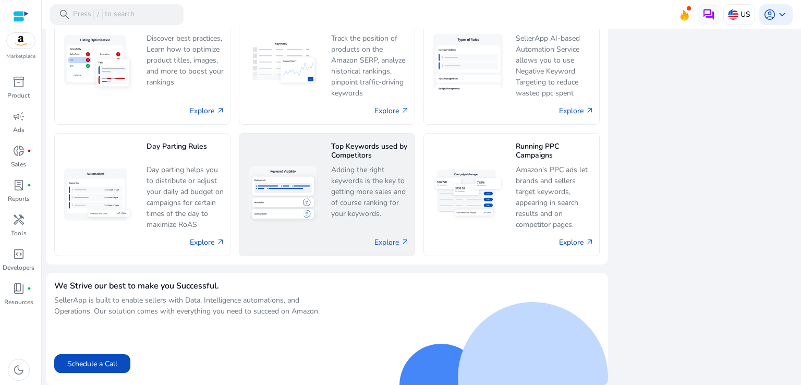
click at [390, 247] on link "Explore arrow_outward" at bounding box center [391, 242] width 35 height 11
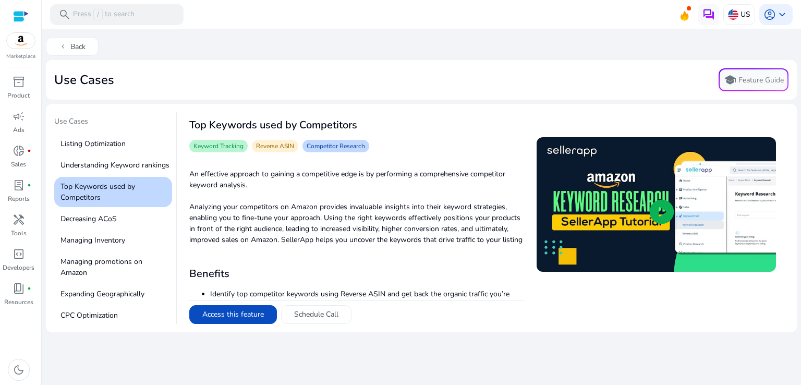
click at [627, 96] on mat-card "Use Cases school Feature Guide" at bounding box center [421, 80] width 751 height 40
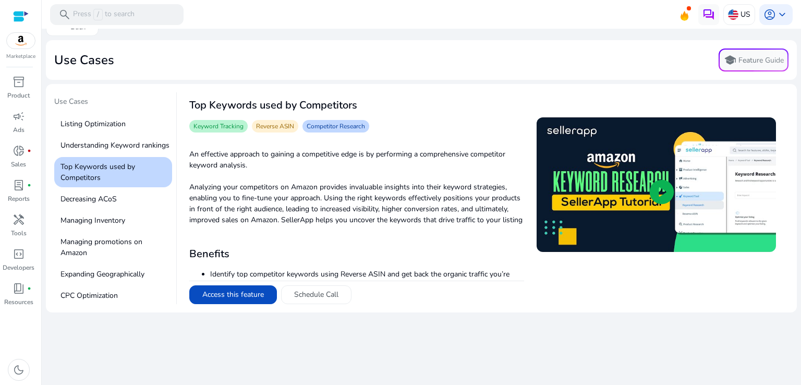
scroll to position [37, 0]
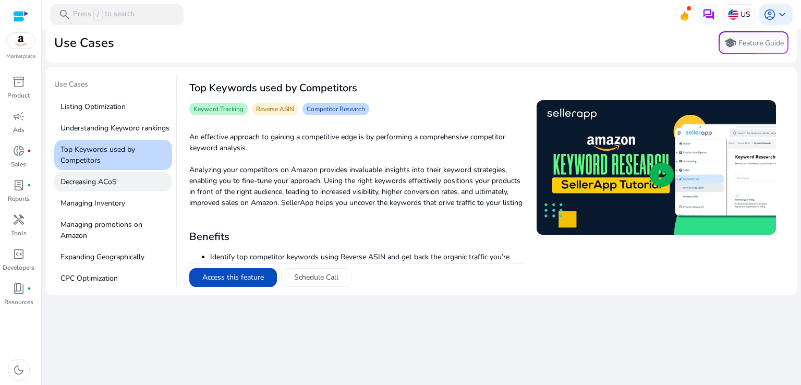
click at [115, 191] on p "Decreasing ACoS" at bounding box center [113, 181] width 118 height 19
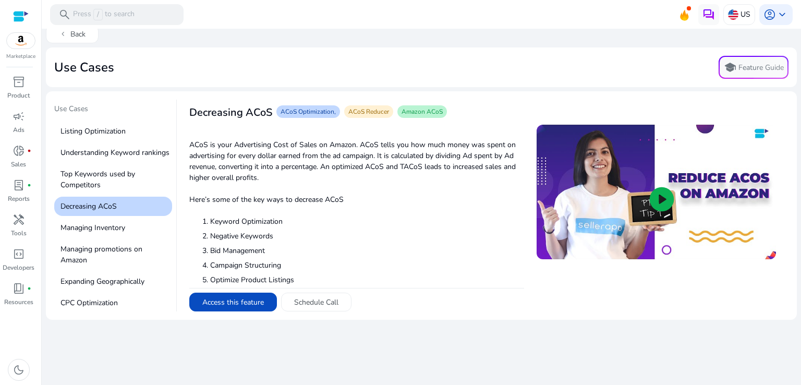
scroll to position [0, 0]
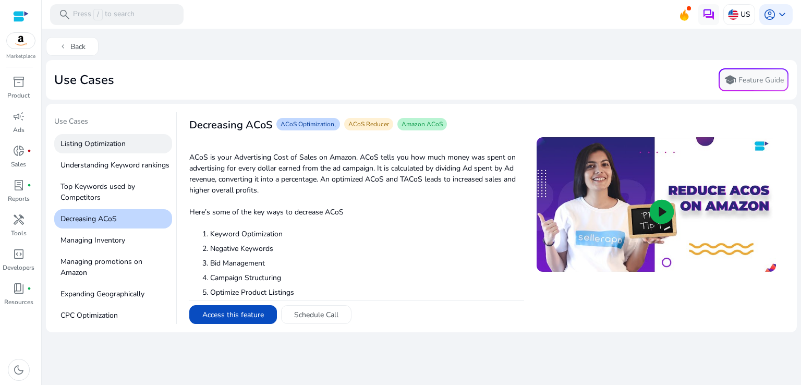
click at [122, 142] on p "Listing Optimization" at bounding box center [113, 143] width 118 height 19
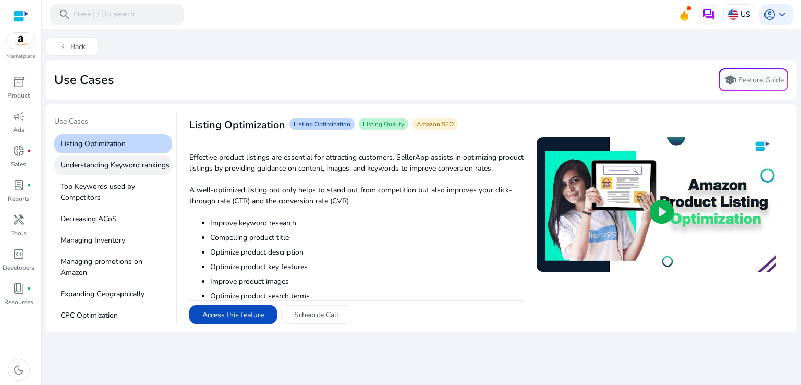
click at [122, 166] on p "Understanding Keyword rankings" at bounding box center [113, 164] width 118 height 19
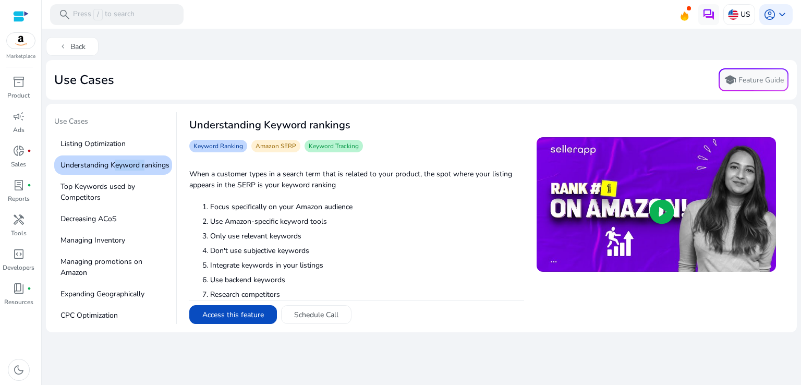
click at [122, 166] on p "Understanding Keyword rankings" at bounding box center [113, 164] width 118 height 19
click at [128, 207] on p "Top Keywords used by Competitors" at bounding box center [113, 192] width 118 height 30
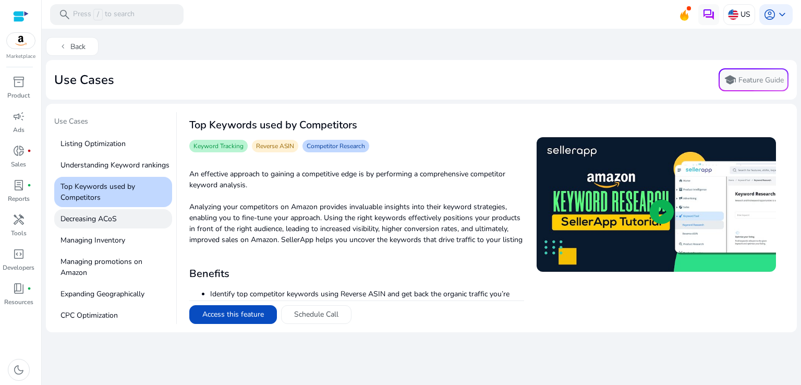
click at [127, 225] on p "Decreasing ACoS" at bounding box center [113, 218] width 118 height 19
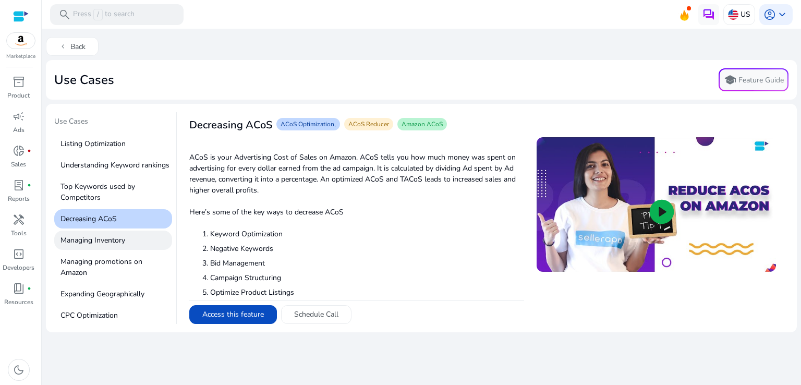
click at [111, 250] on p "Managing Inventory" at bounding box center [113, 239] width 118 height 19
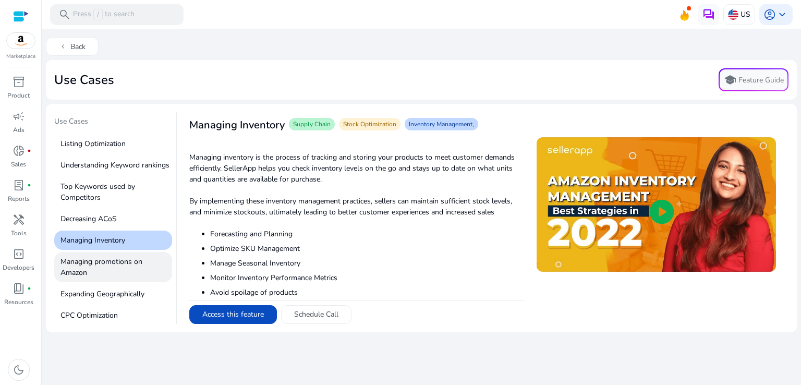
click at [120, 266] on p "Managing promotions on Amazon" at bounding box center [113, 267] width 118 height 30
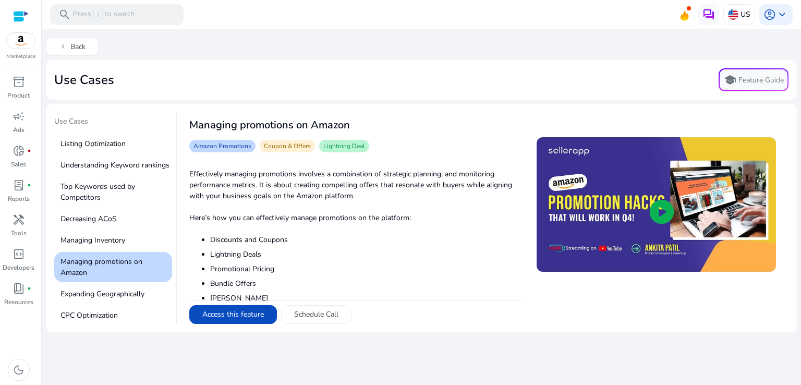
scroll to position [37, 0]
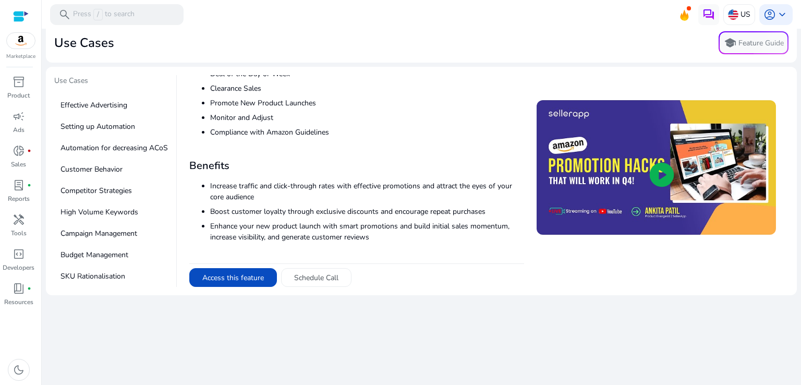
scroll to position [313, 0]
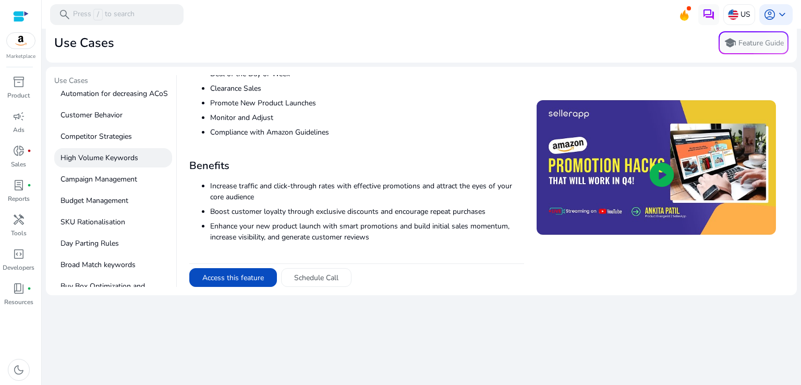
click at [123, 167] on p "High Volume Keywords" at bounding box center [113, 157] width 118 height 19
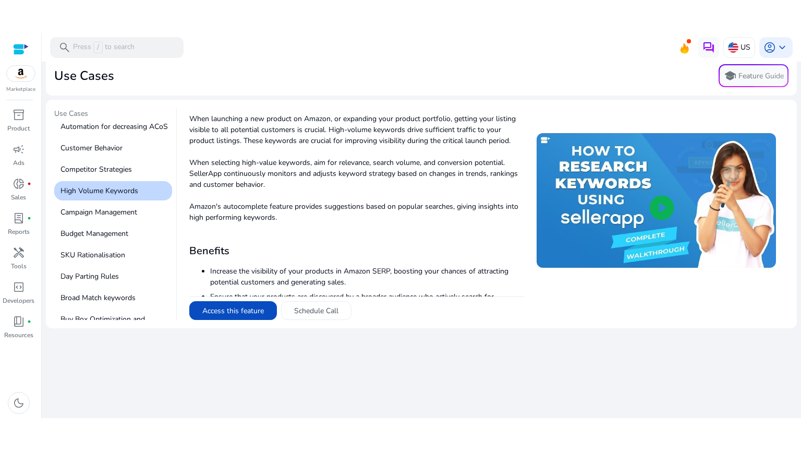
scroll to position [0, 0]
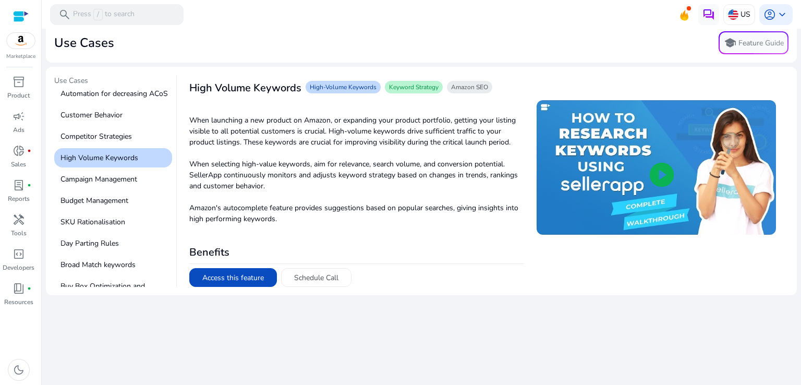
click at [669, 168] on span "play_circle" at bounding box center [661, 174] width 29 height 29
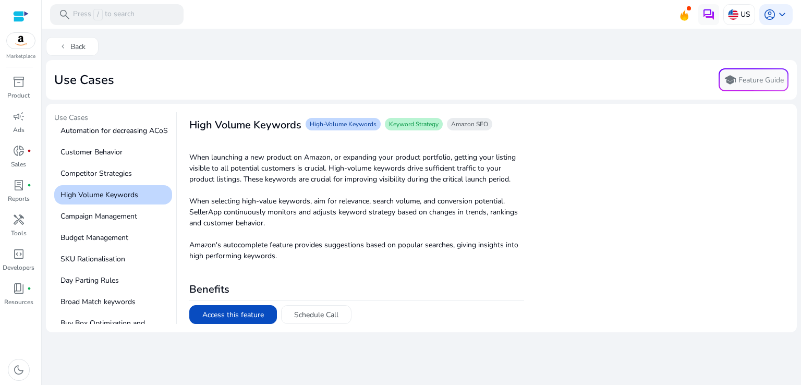
click at [751, 272] on iframe "To enrich screen reader interactions, please activate Accessibility in Grammarl…" at bounding box center [656, 204] width 239 height 135
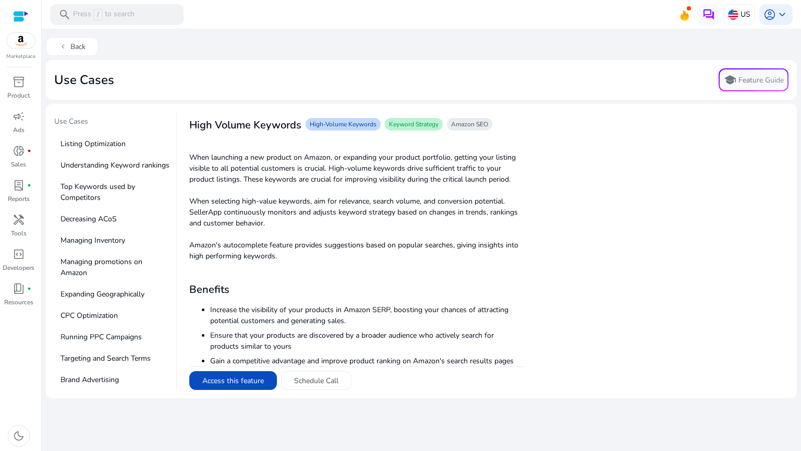
scroll to position [313, 0]
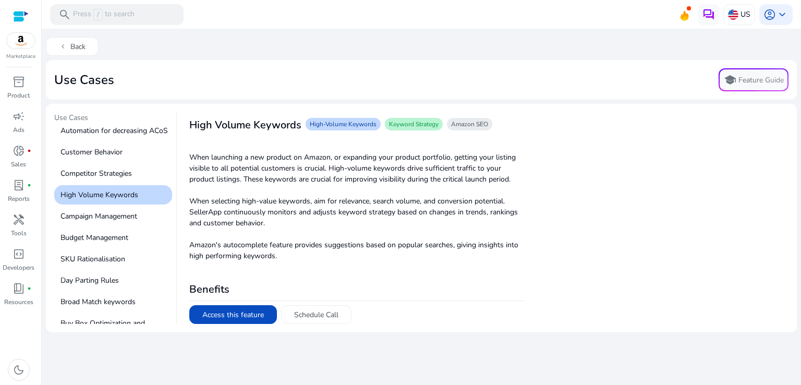
click at [722, 311] on div at bounding box center [656, 218] width 239 height 212
click at [749, 272] on iframe "To enrich screen reader interactions, please activate Accessibility in Grammarl…" at bounding box center [656, 204] width 239 height 135
